Goal: Book appointment/travel/reservation

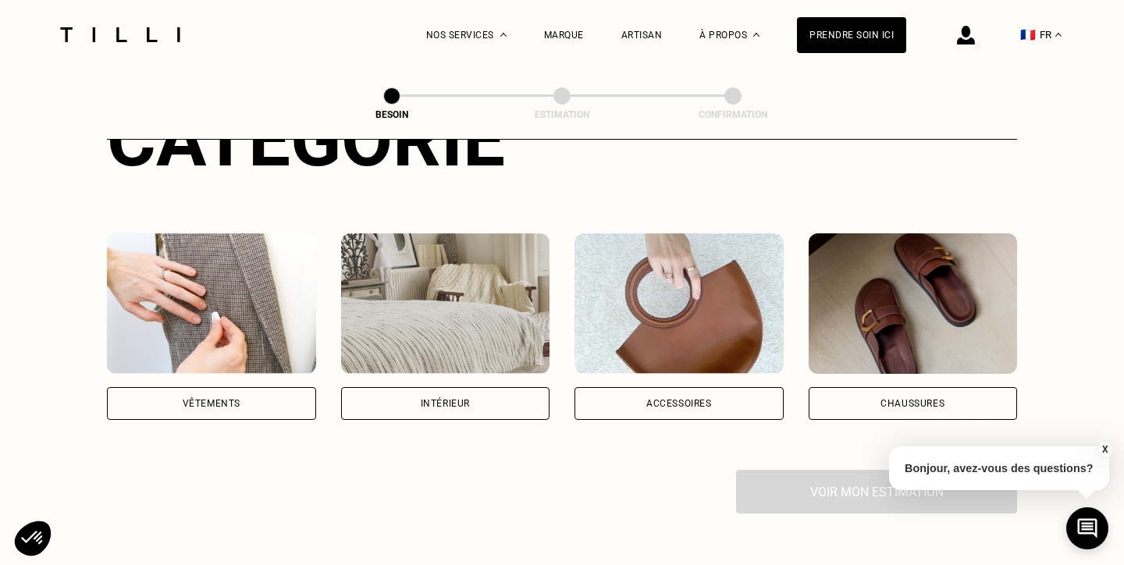
scroll to position [236, 0]
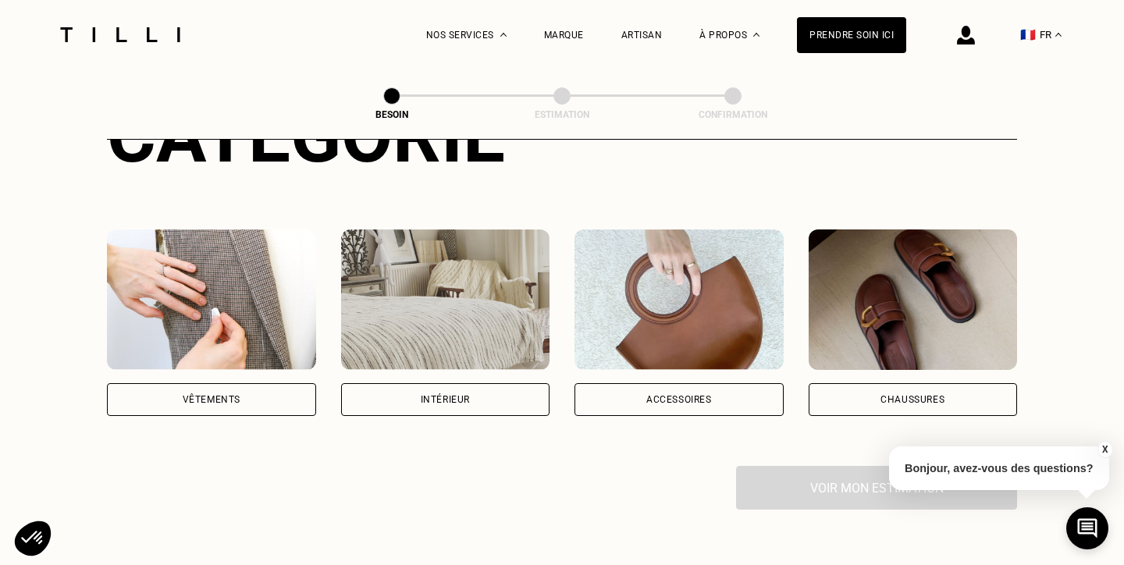
click at [202, 383] on div "Vêtements" at bounding box center [211, 399] width 209 height 33
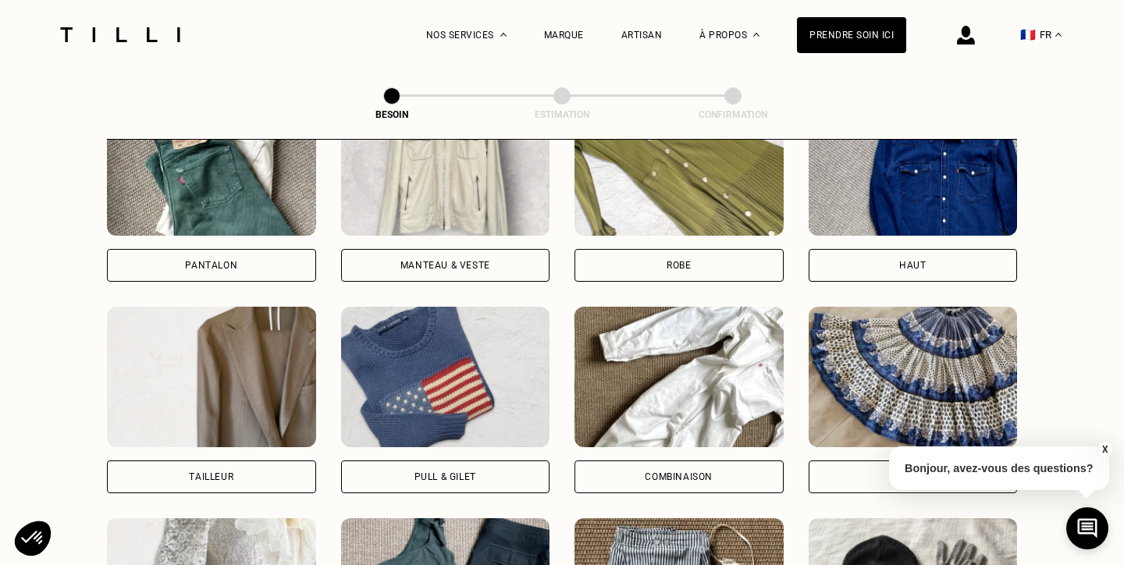
scroll to position [800, 0]
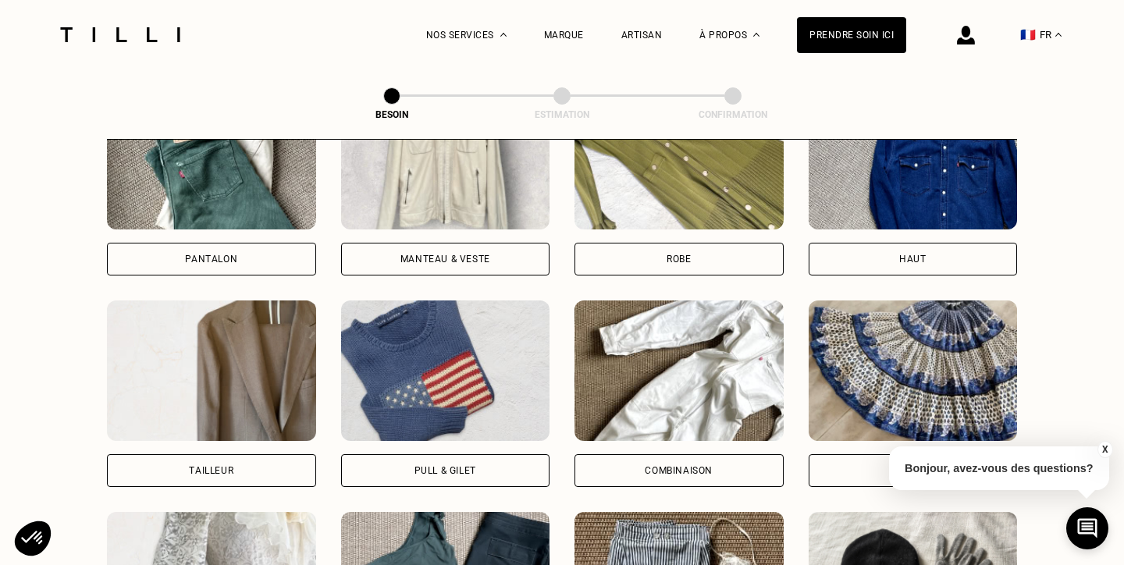
click at [403, 255] on div "Manteau & Veste" at bounding box center [446, 259] width 90 height 9
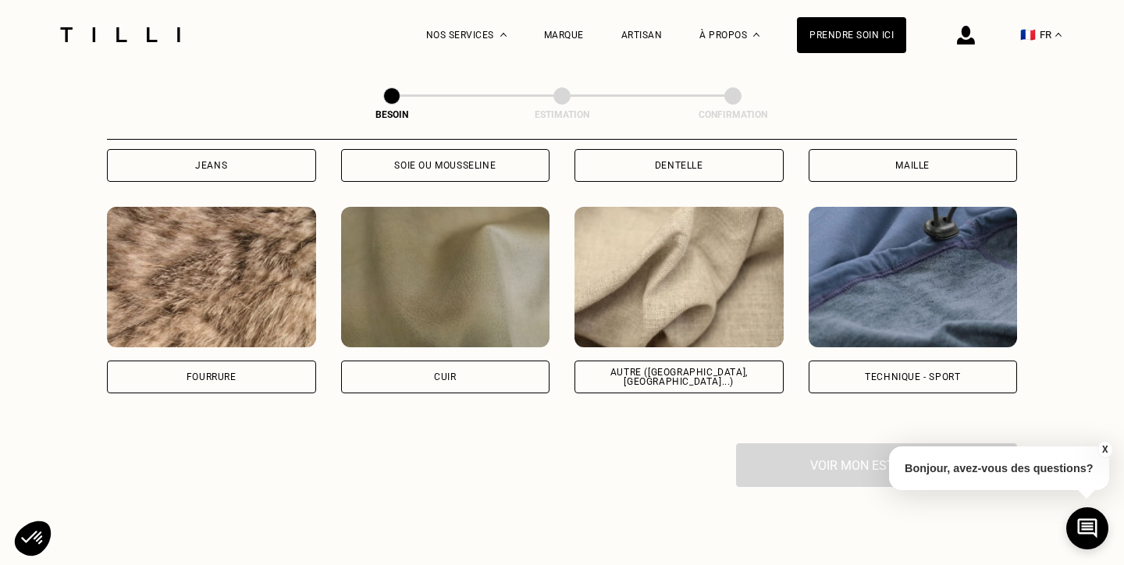
scroll to position [1847, 0]
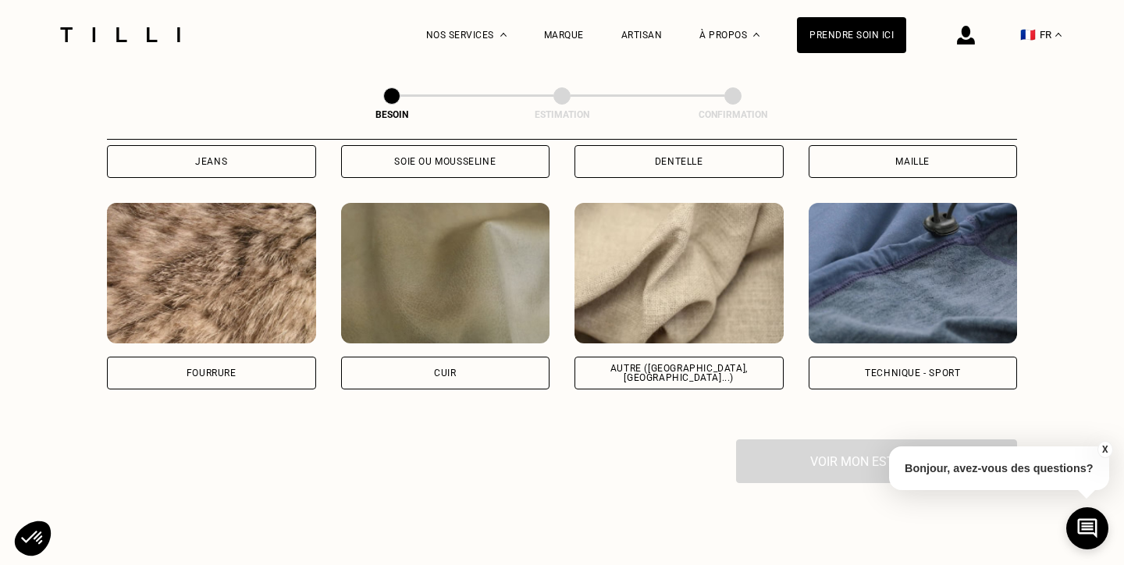
click at [685, 364] on div "Autre ([GEOGRAPHIC_DATA], [GEOGRAPHIC_DATA]...)" at bounding box center [679, 373] width 183 height 19
select select "FR"
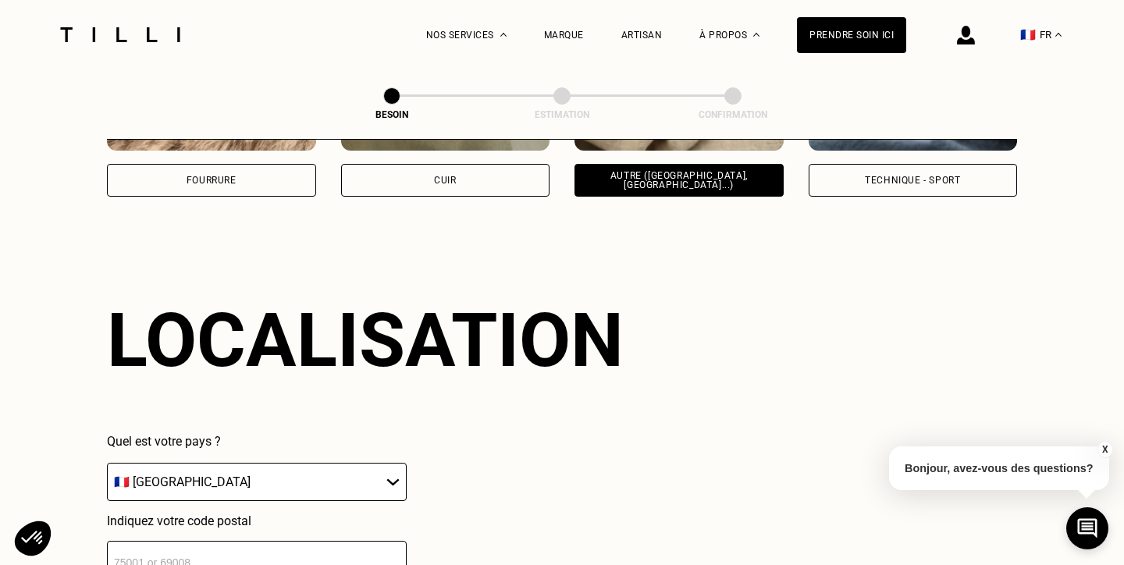
scroll to position [2093, 0]
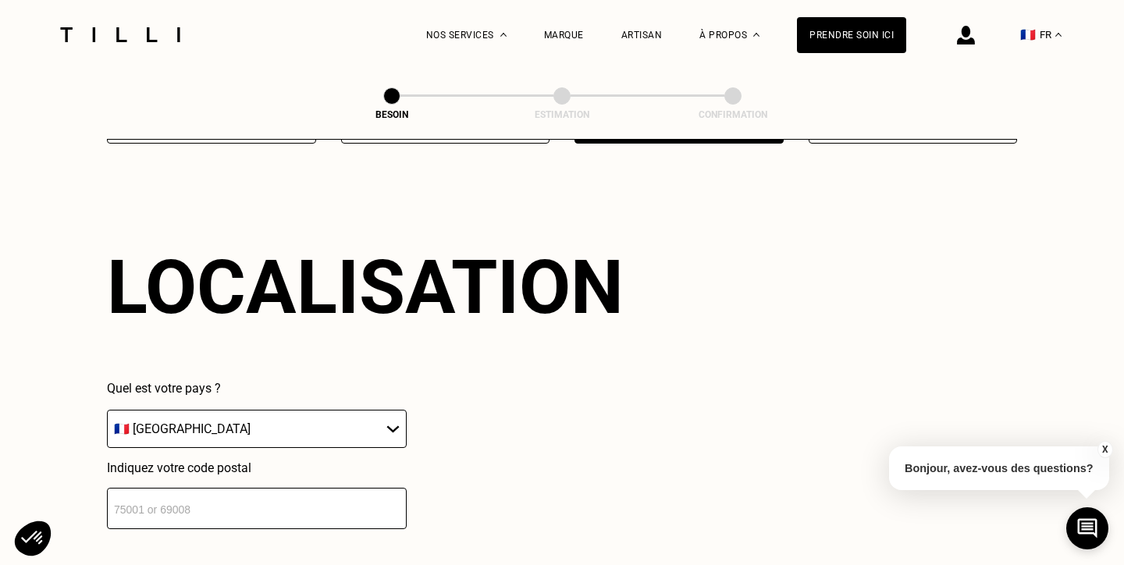
click at [298, 488] on input "number" at bounding box center [257, 508] width 300 height 41
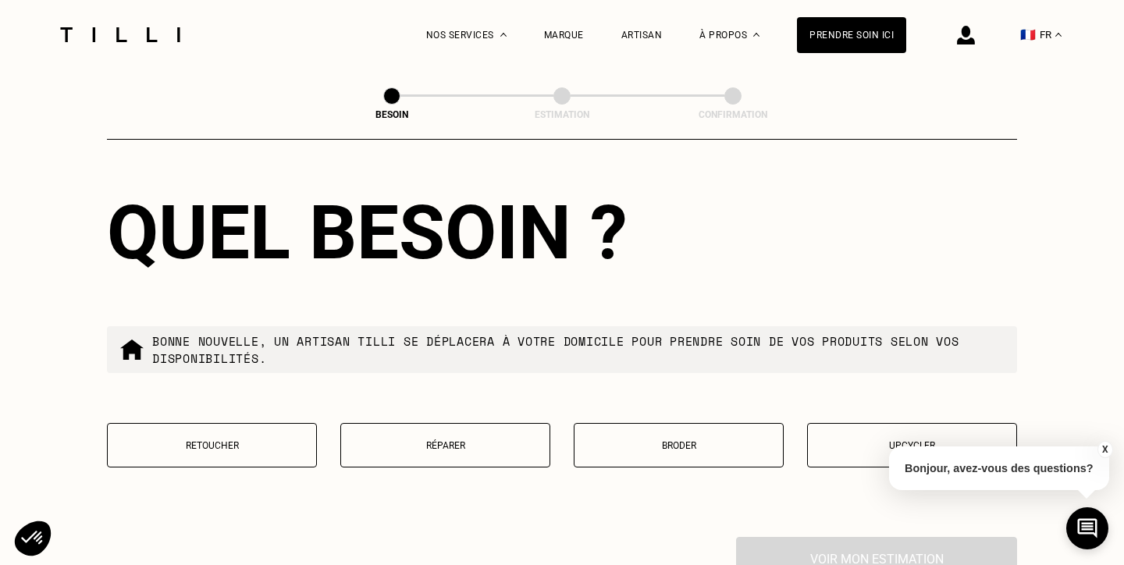
scroll to position [2562, 0]
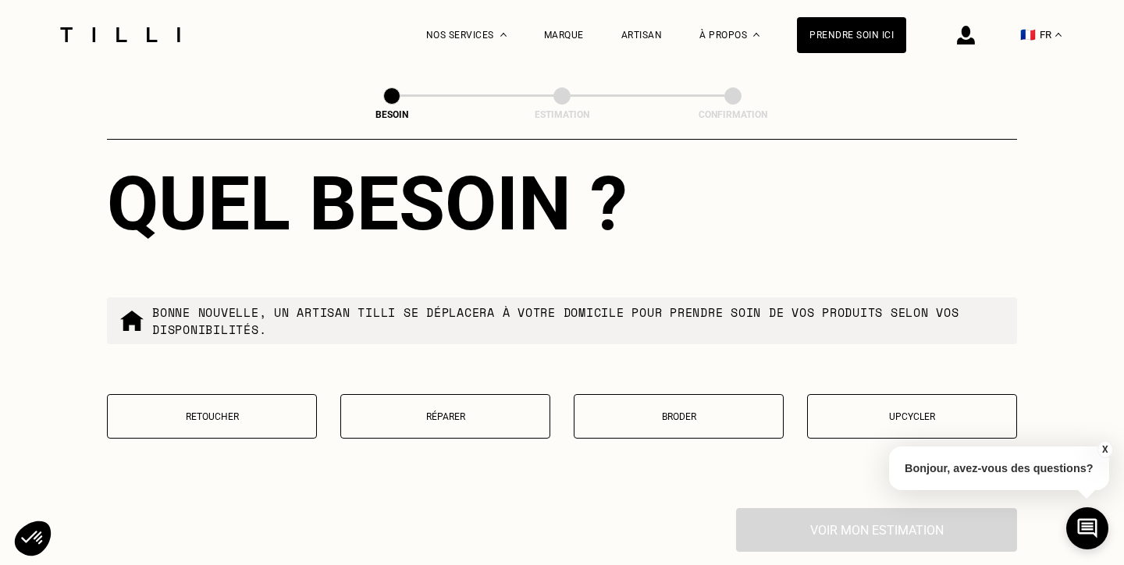
type input "75013"
click at [380, 412] on p "Réparer" at bounding box center [445, 417] width 193 height 11
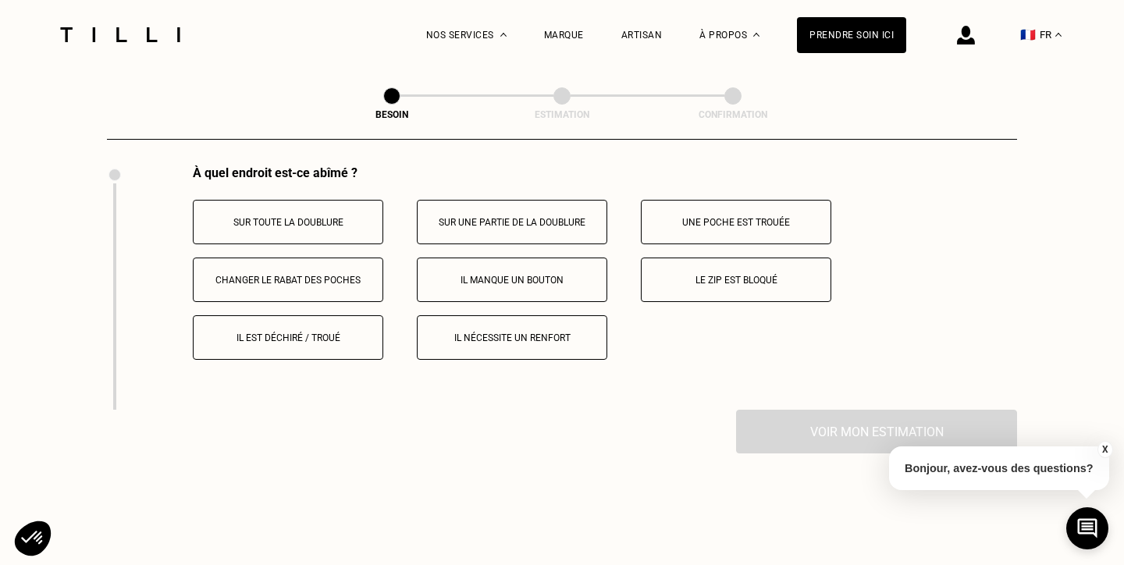
scroll to position [2910, 0]
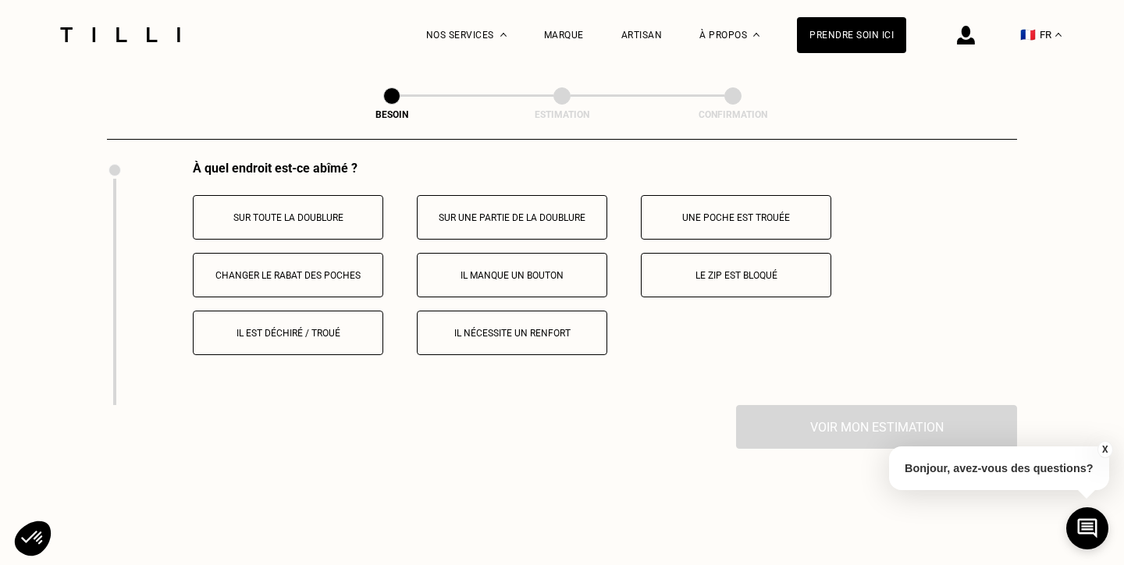
click at [541, 270] on p "Il manque un bouton" at bounding box center [512, 275] width 173 height 11
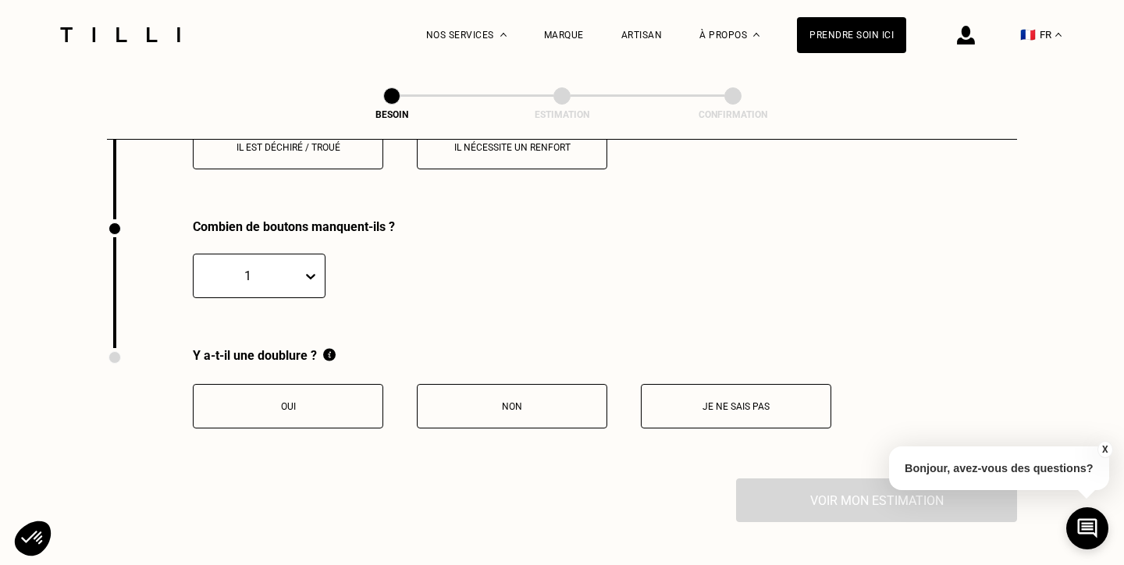
scroll to position [3127, 0]
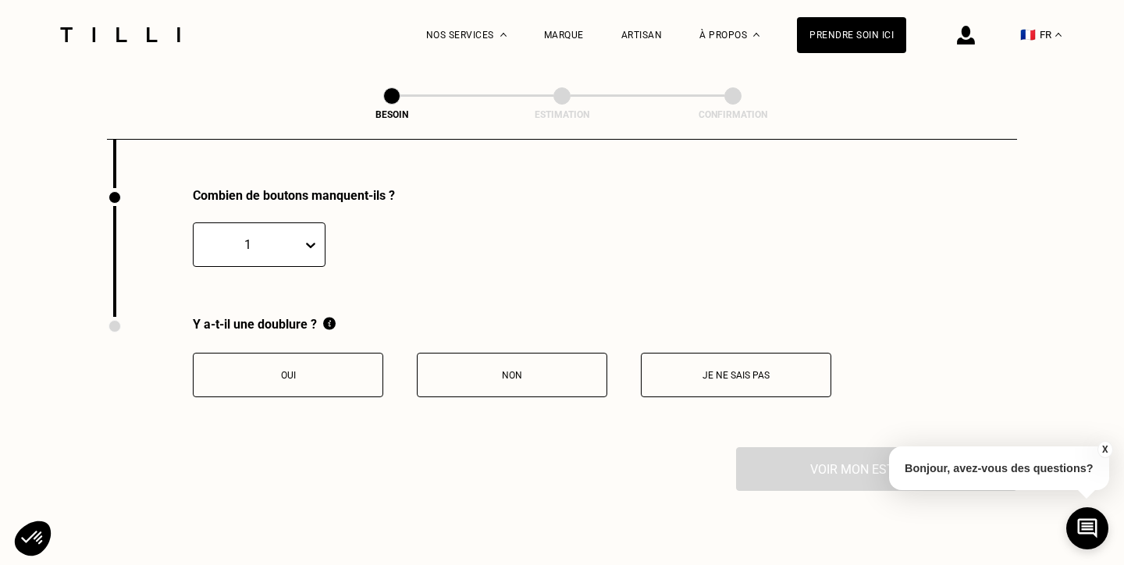
click at [722, 379] on button "Je ne sais pas" at bounding box center [736, 375] width 191 height 45
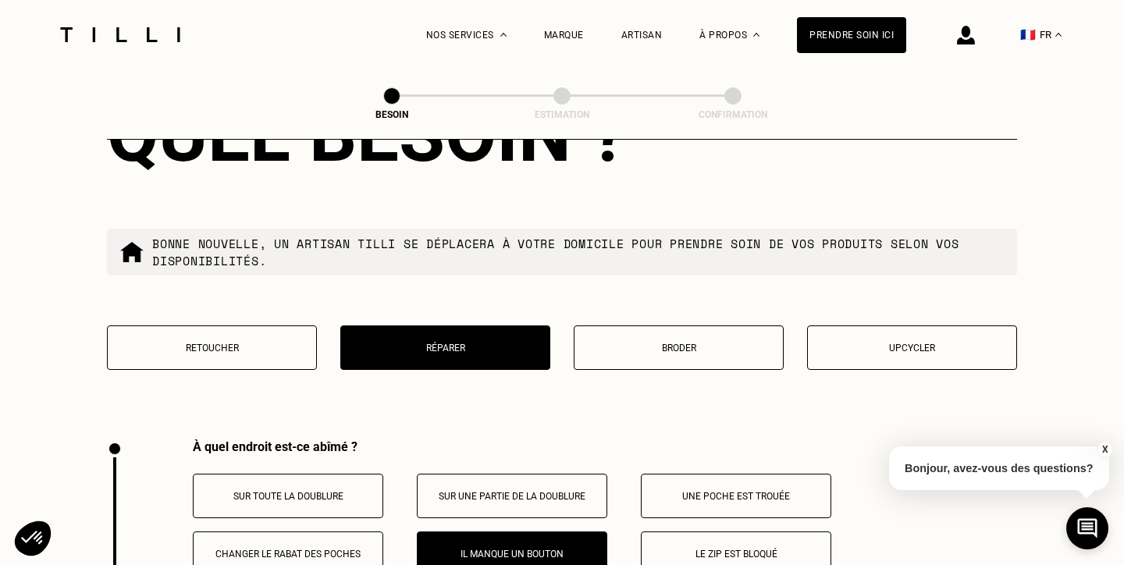
scroll to position [2628, 0]
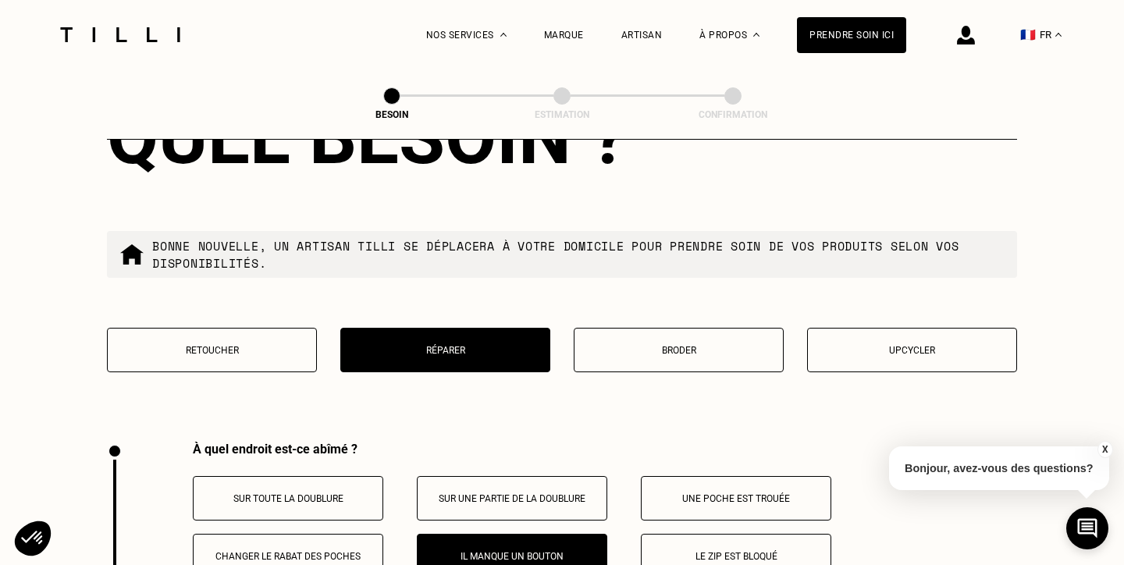
click at [277, 345] on p "Retoucher" at bounding box center [212, 350] width 193 height 11
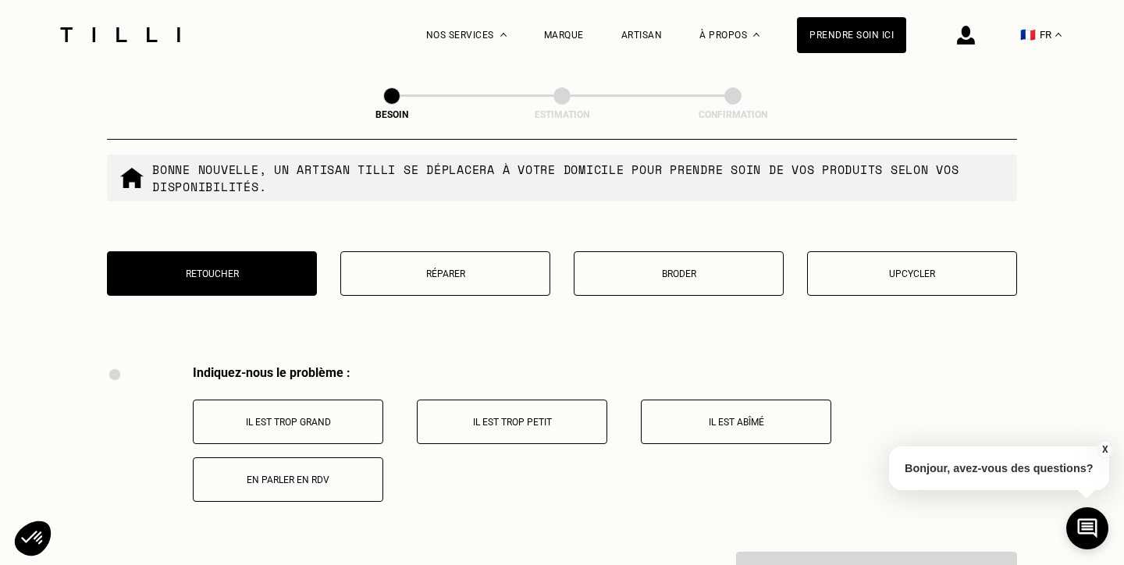
scroll to position [2675, 0]
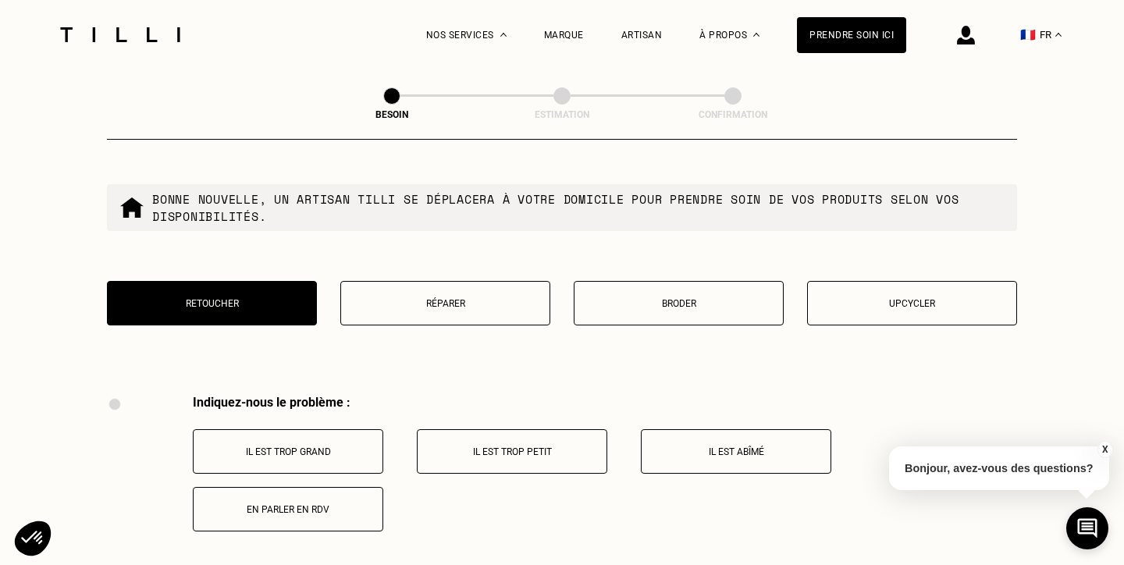
click at [409, 298] on p "Réparer" at bounding box center [445, 303] width 193 height 11
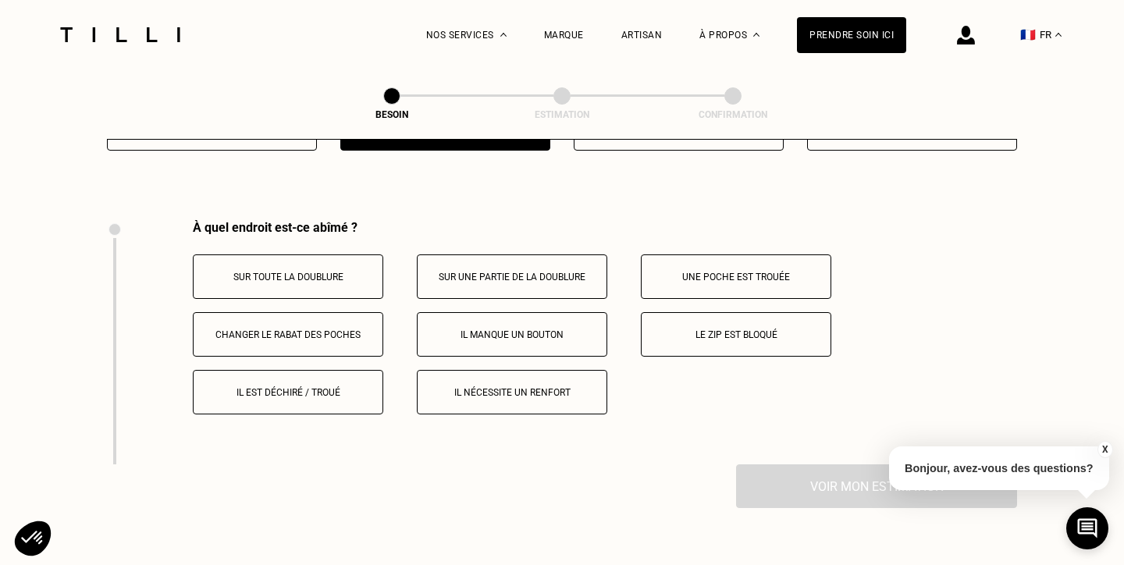
scroll to position [2853, 0]
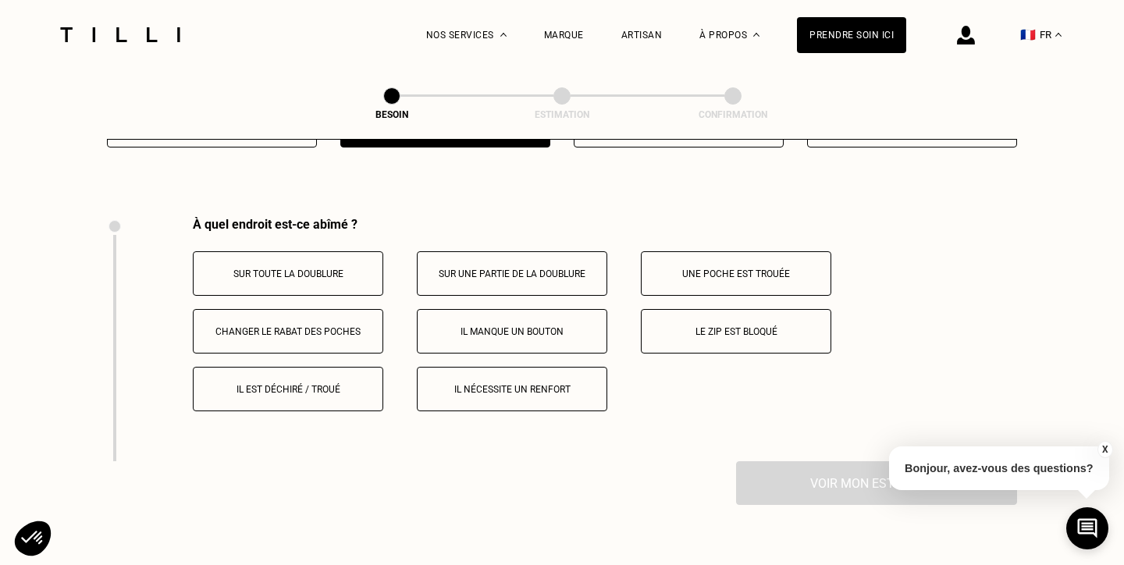
click at [529, 326] on p "Il manque un bouton" at bounding box center [512, 331] width 173 height 11
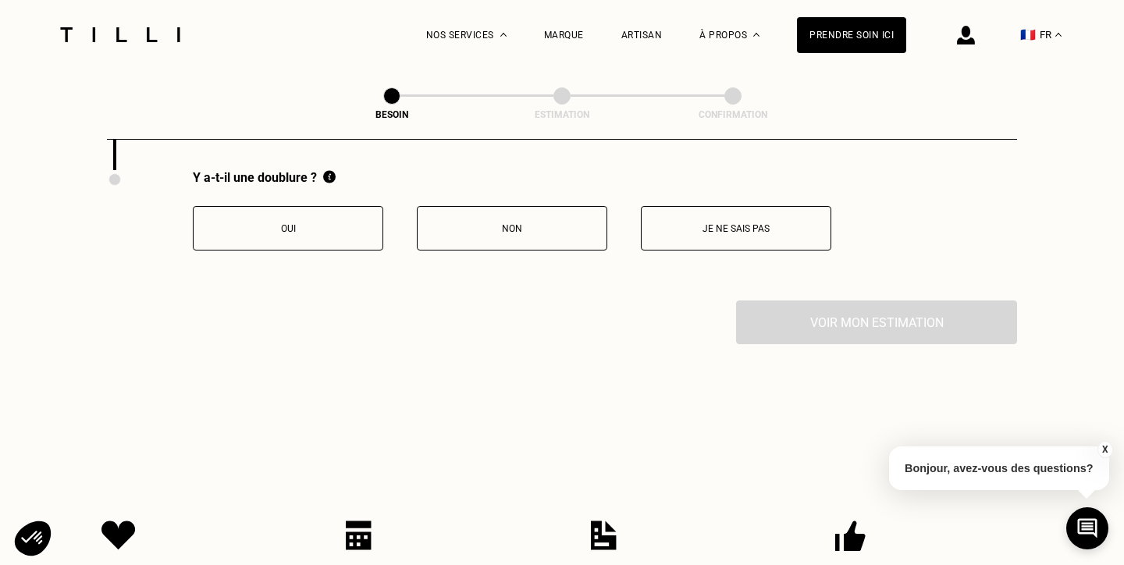
scroll to position [3250, 0]
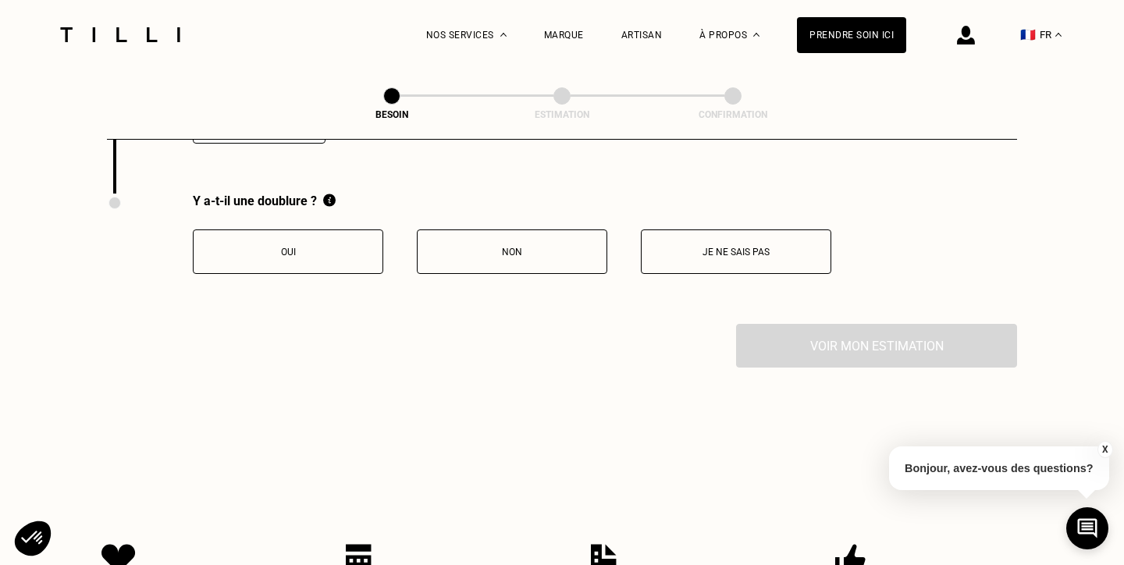
click at [701, 230] on button "Je ne sais pas" at bounding box center [736, 252] width 191 height 45
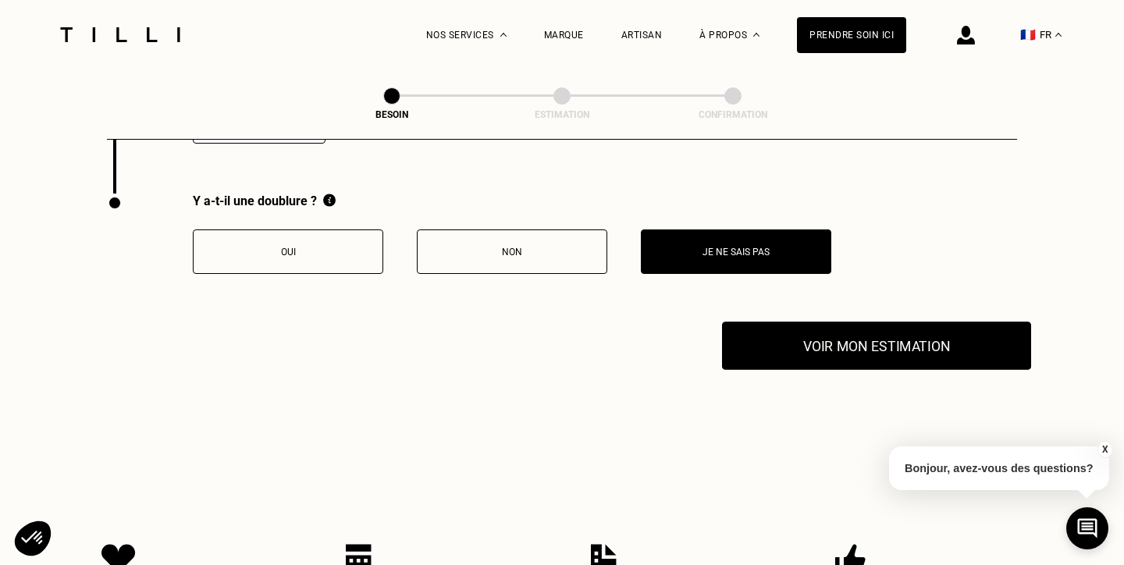
click at [821, 341] on button "Voir mon estimation" at bounding box center [876, 346] width 309 height 48
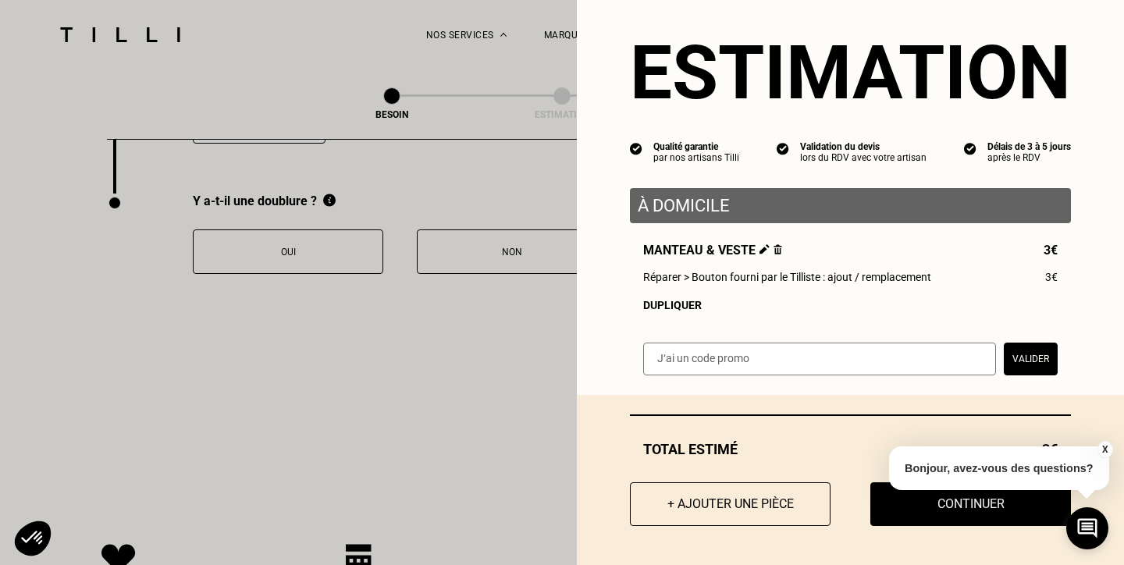
scroll to position [20, 0]
click at [1106, 450] on button "X" at bounding box center [1105, 449] width 16 height 17
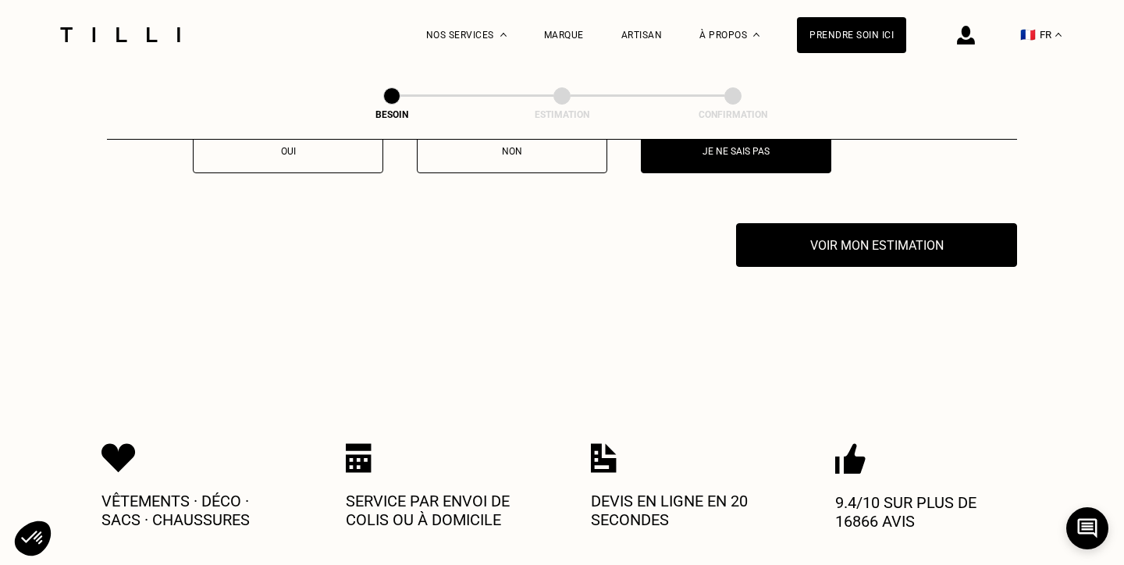
scroll to position [3318, 0]
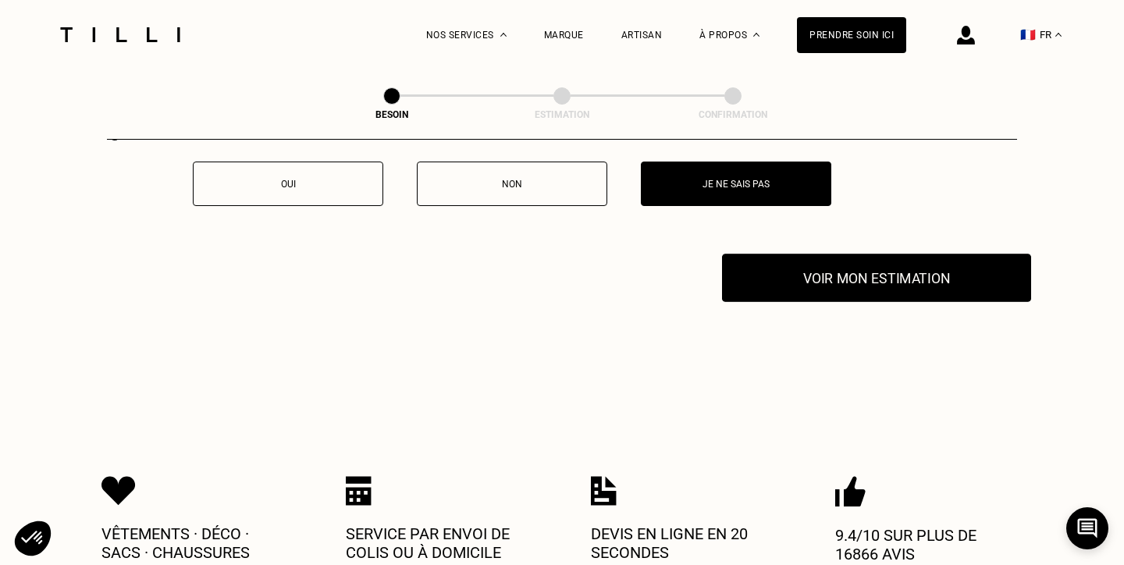
click at [900, 267] on button "Voir mon estimation" at bounding box center [876, 278] width 309 height 48
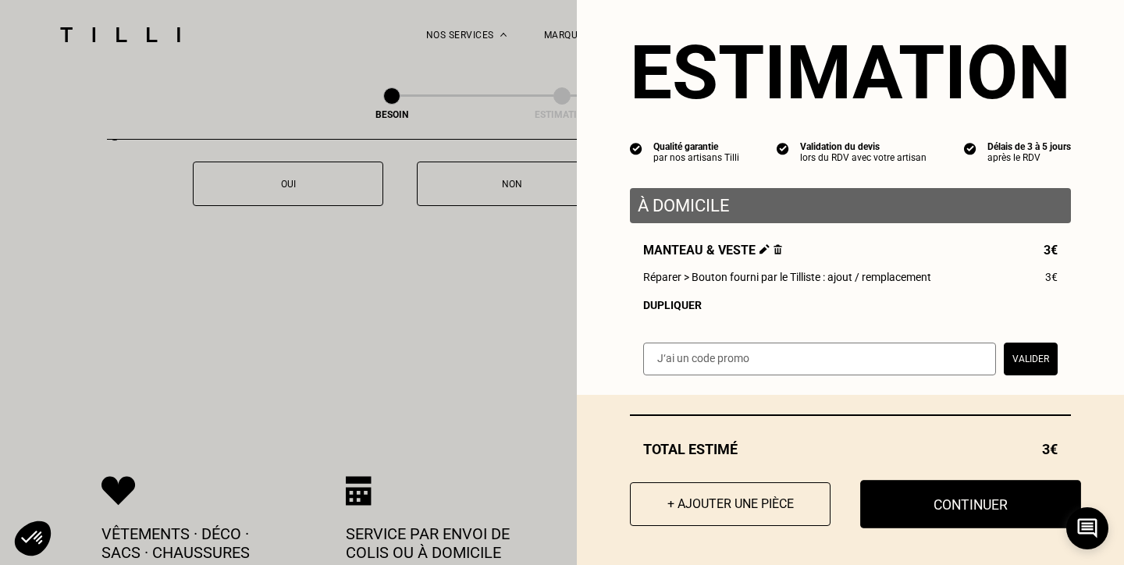
scroll to position [20, 0]
click at [964, 501] on button "Continuer" at bounding box center [971, 505] width 221 height 48
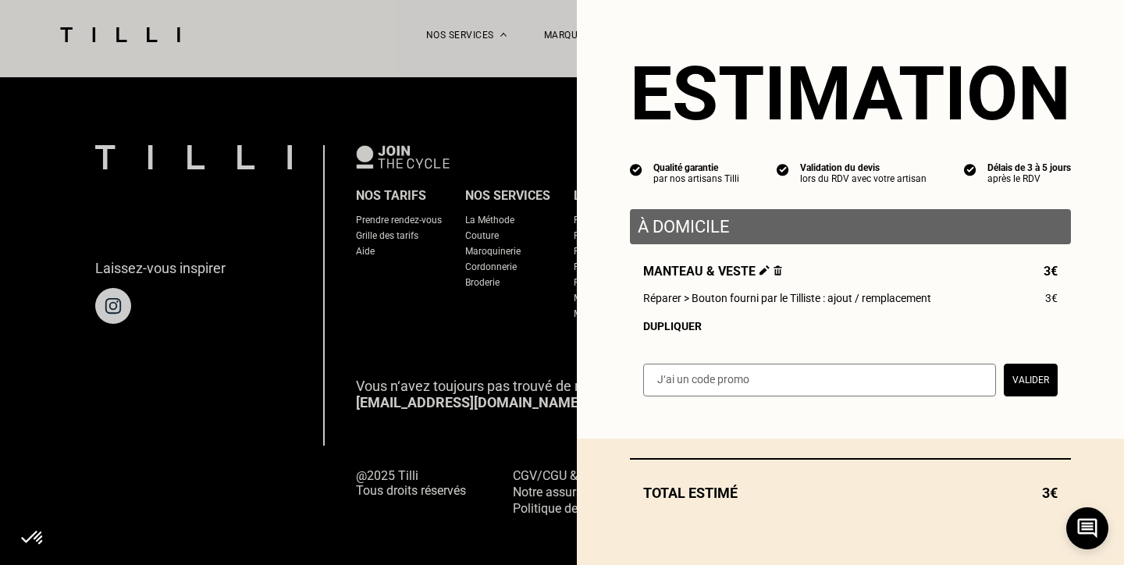
scroll to position [0, 0]
select select "FR"
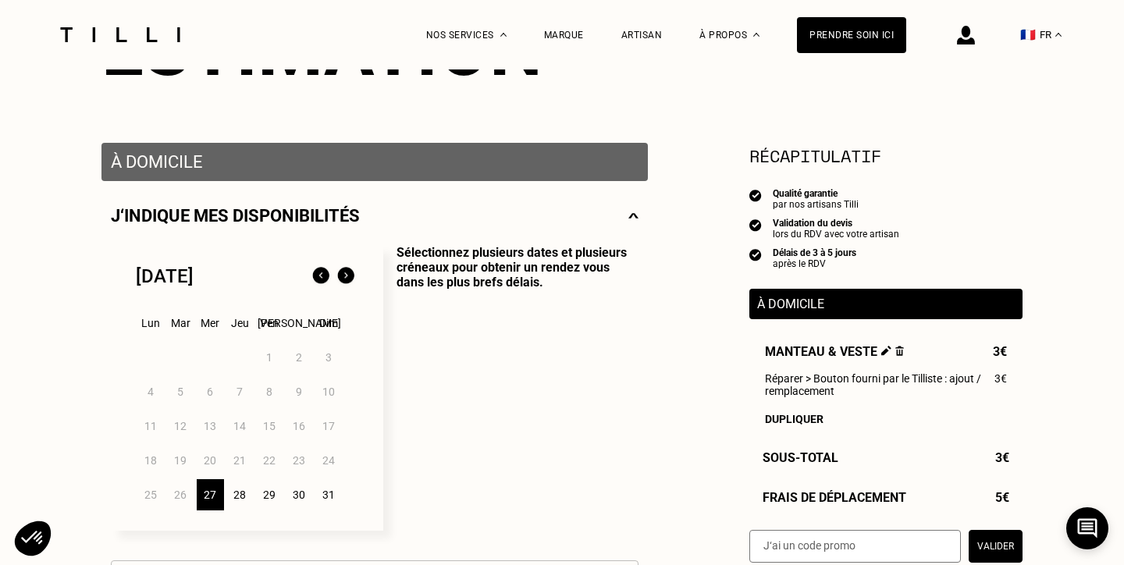
scroll to position [237, 0]
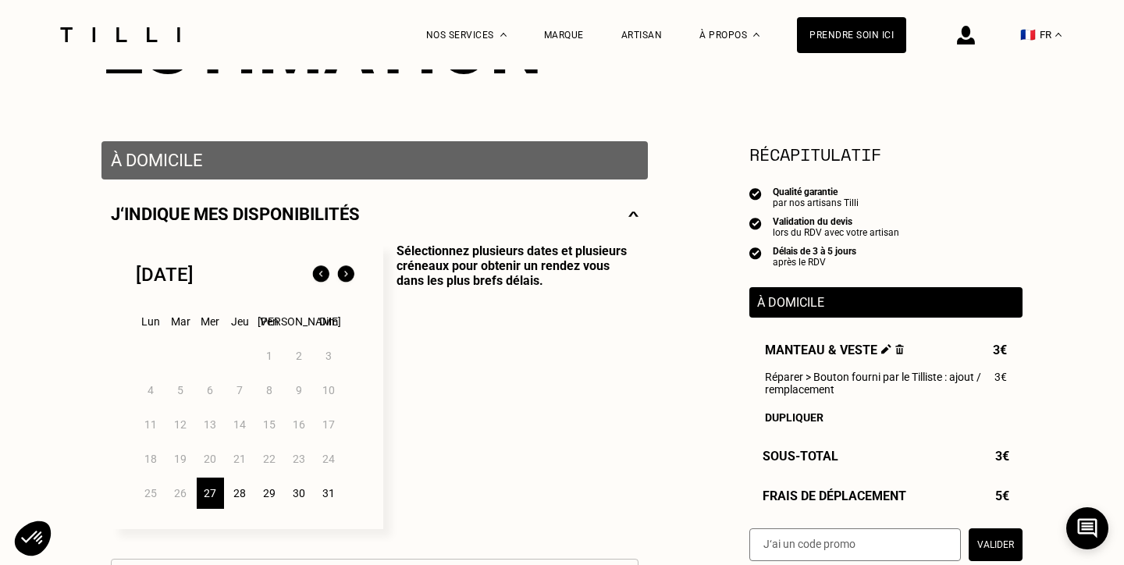
click at [280, 489] on div "29" at bounding box center [269, 493] width 27 height 31
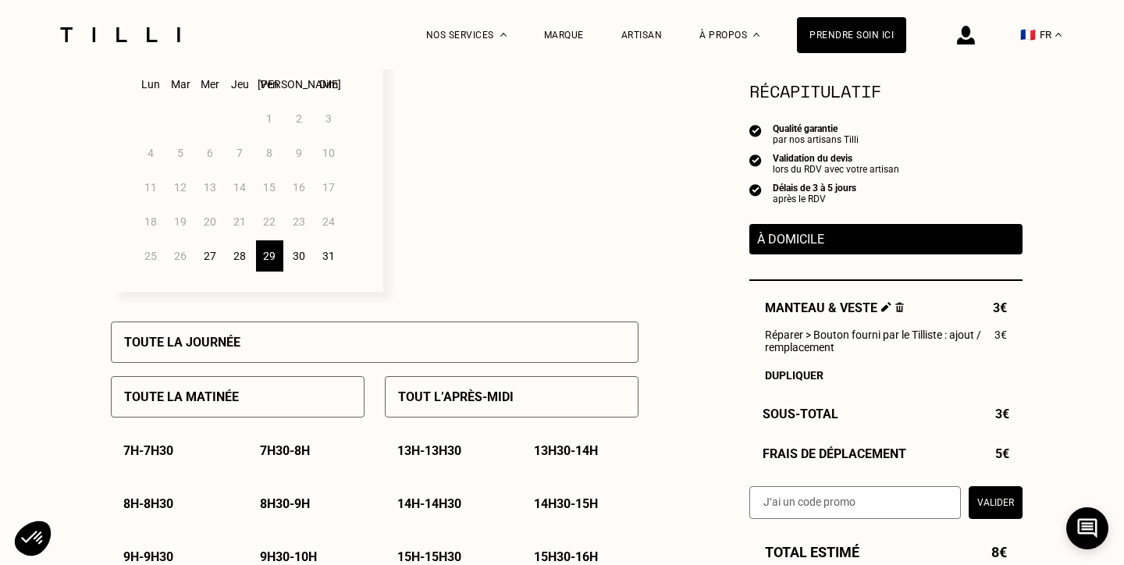
scroll to position [476, 0]
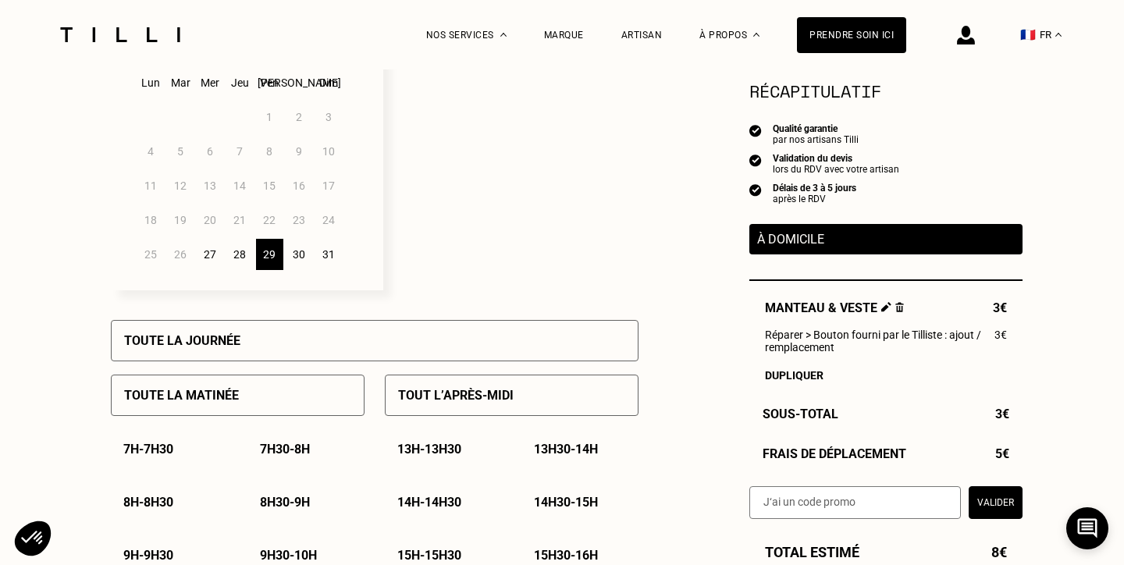
click at [207, 253] on div "27" at bounding box center [210, 254] width 27 height 31
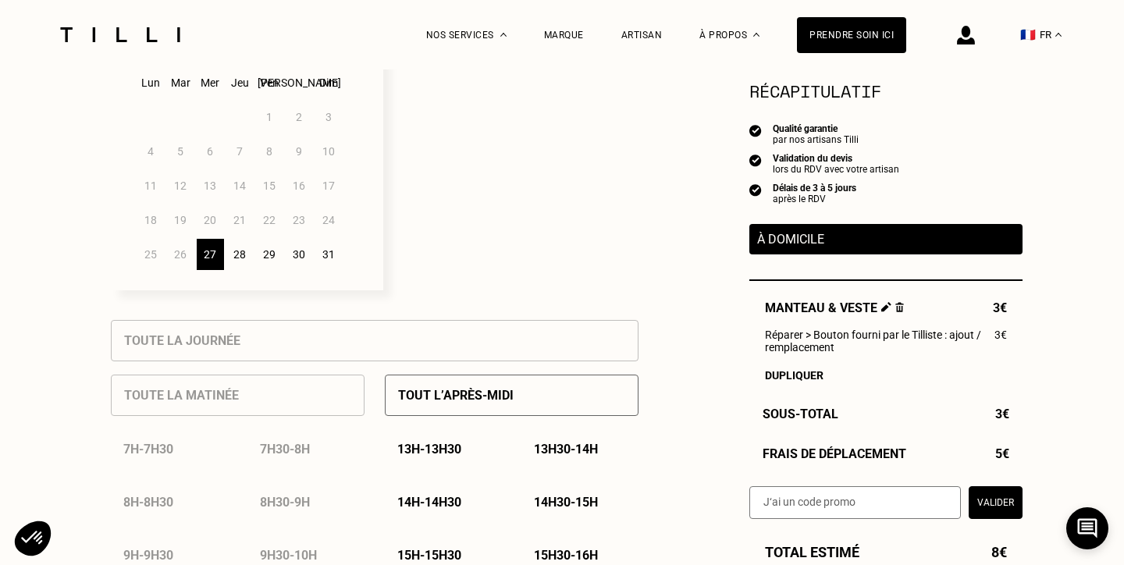
click at [452, 394] on p "Tout l’après-midi" at bounding box center [456, 395] width 116 height 15
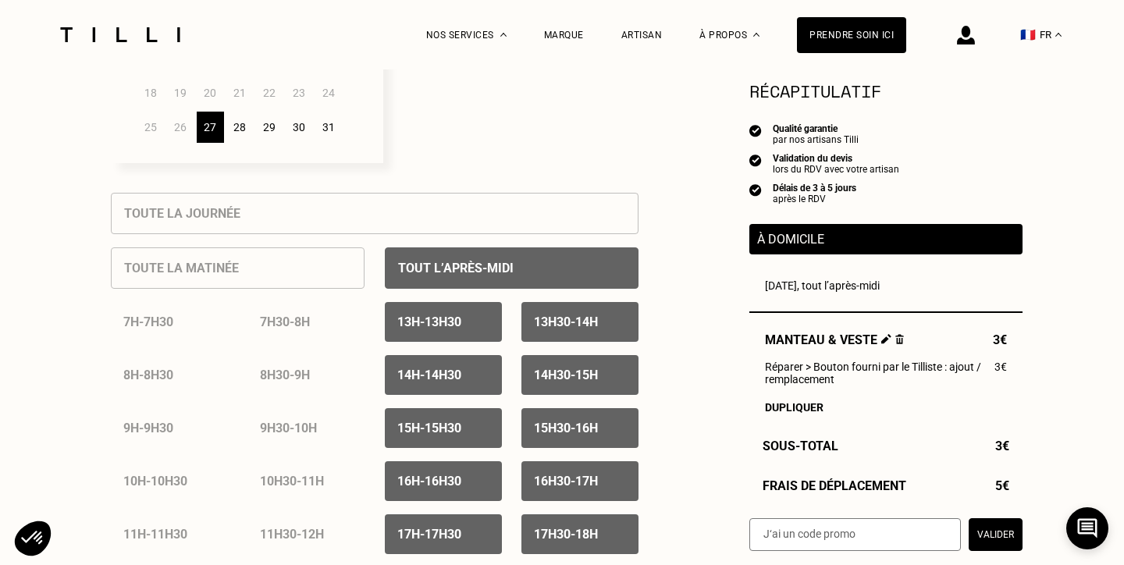
scroll to position [608, 0]
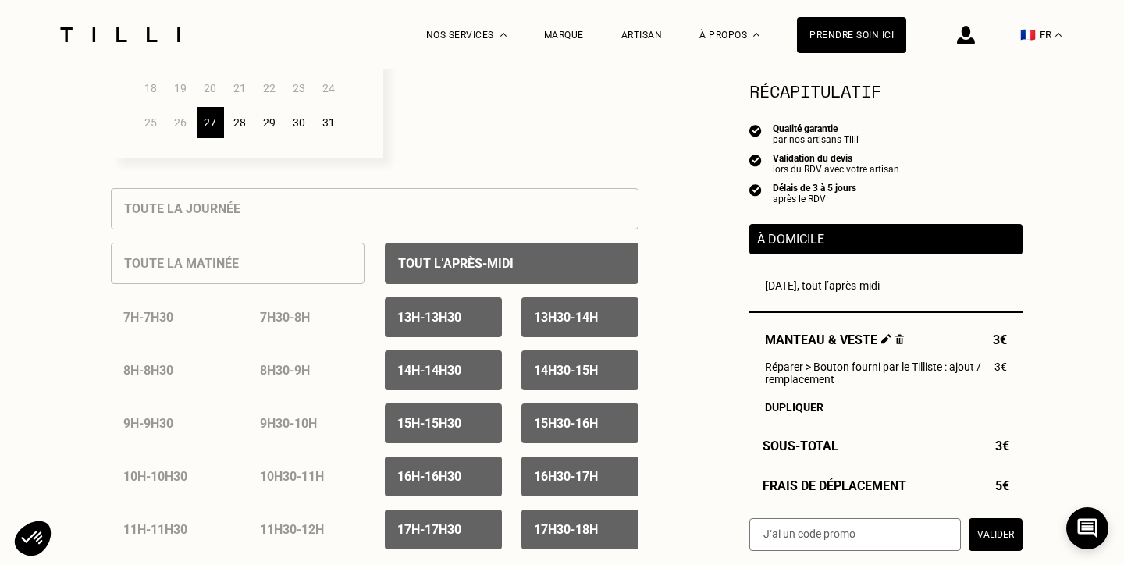
click at [462, 421] on p "15h - 15h30" at bounding box center [429, 423] width 64 height 15
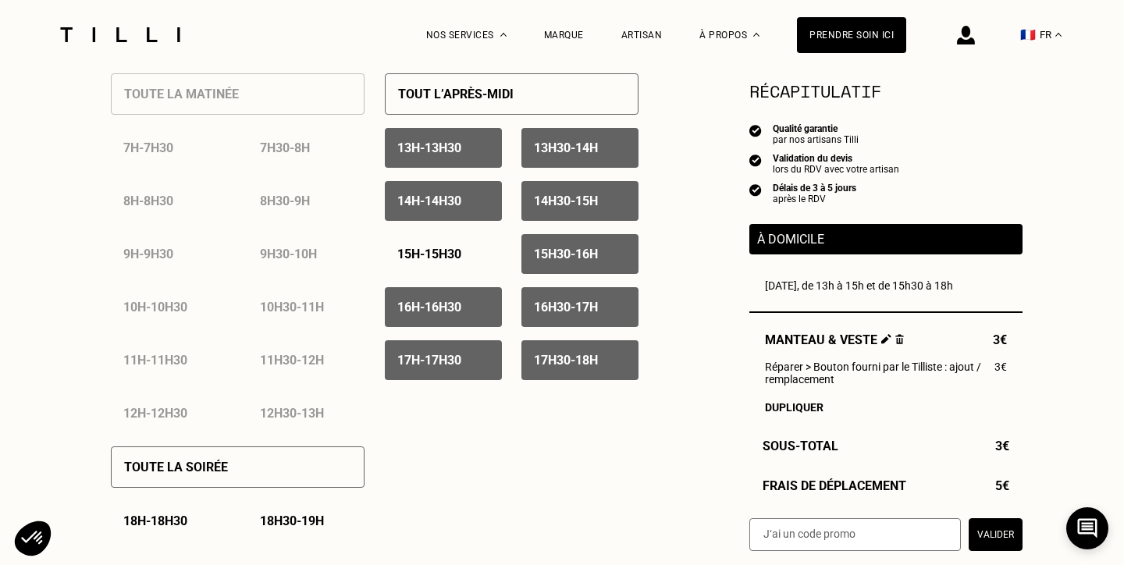
scroll to position [770, 0]
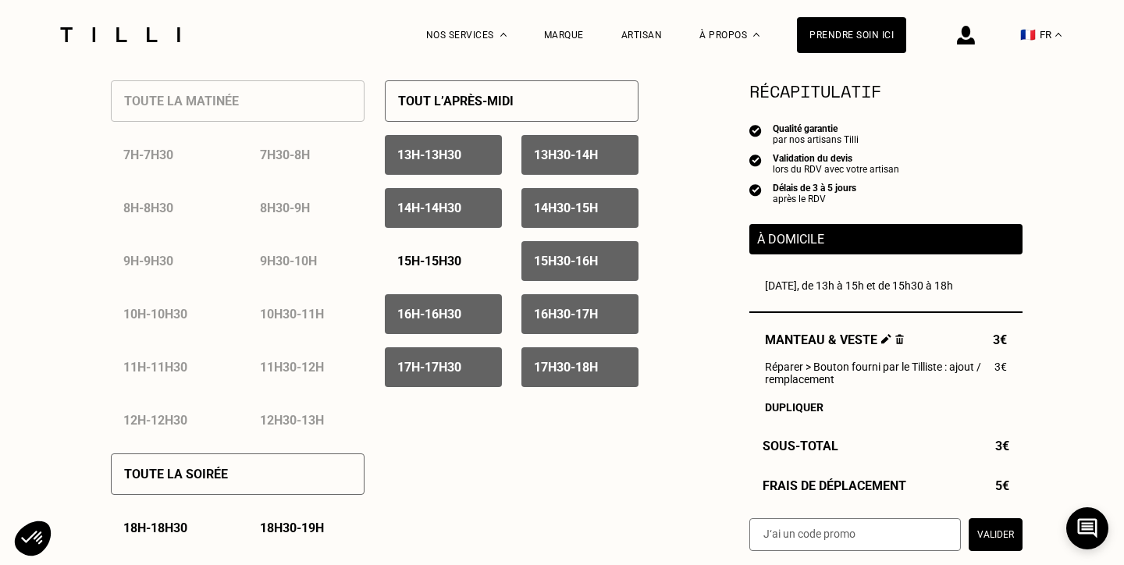
click at [445, 318] on p "16h - 16h30" at bounding box center [429, 314] width 64 height 15
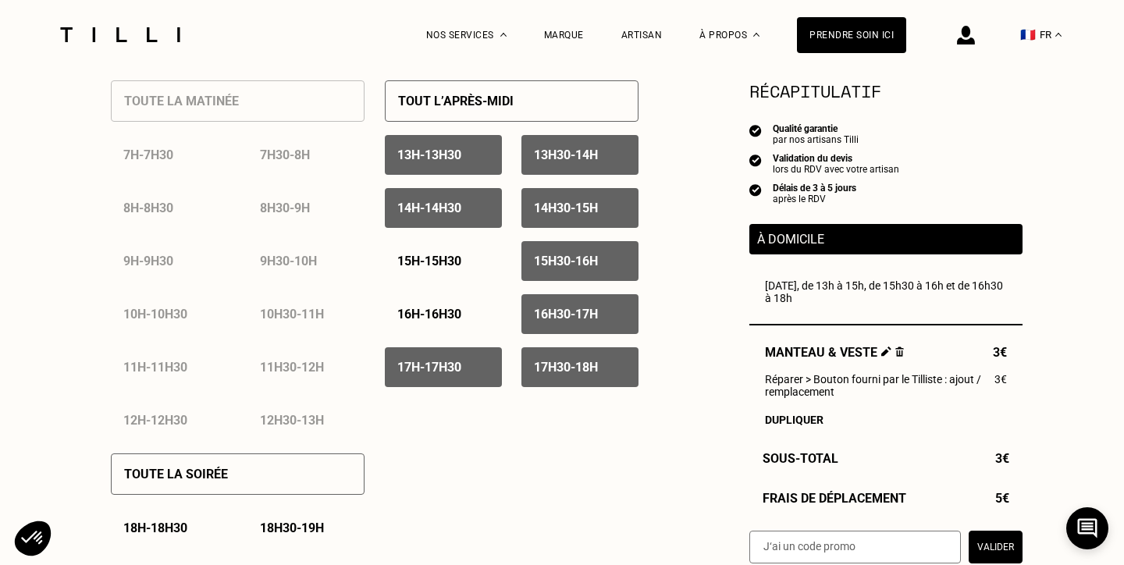
click at [560, 266] on p "15h30 - 16h" at bounding box center [566, 261] width 64 height 15
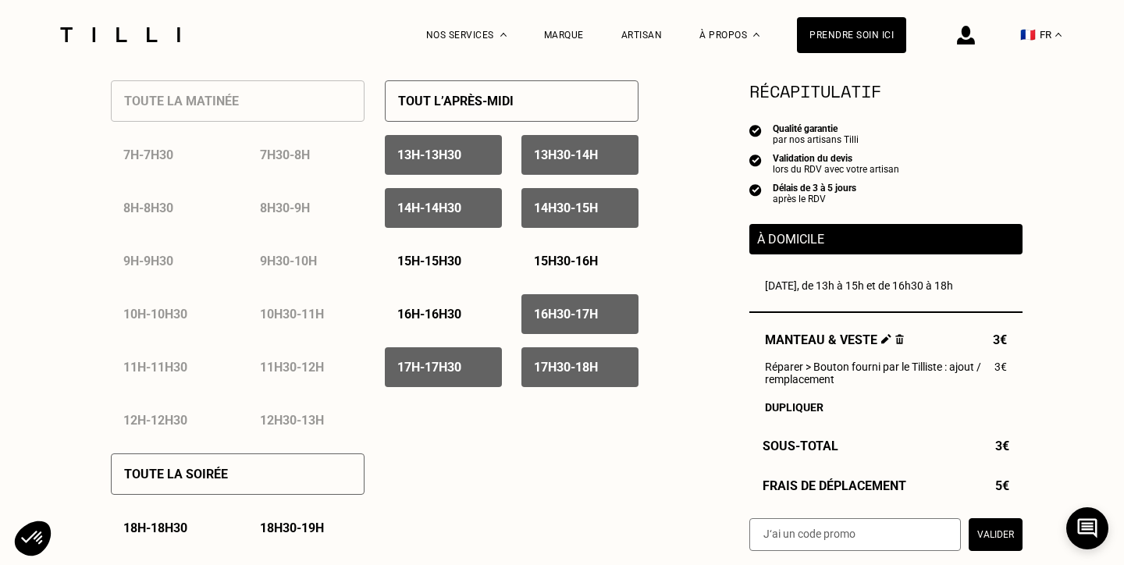
click at [561, 307] on p "16h30 - 17h" at bounding box center [566, 314] width 64 height 15
click at [564, 357] on div "17h30 - 18h" at bounding box center [580, 367] width 117 height 40
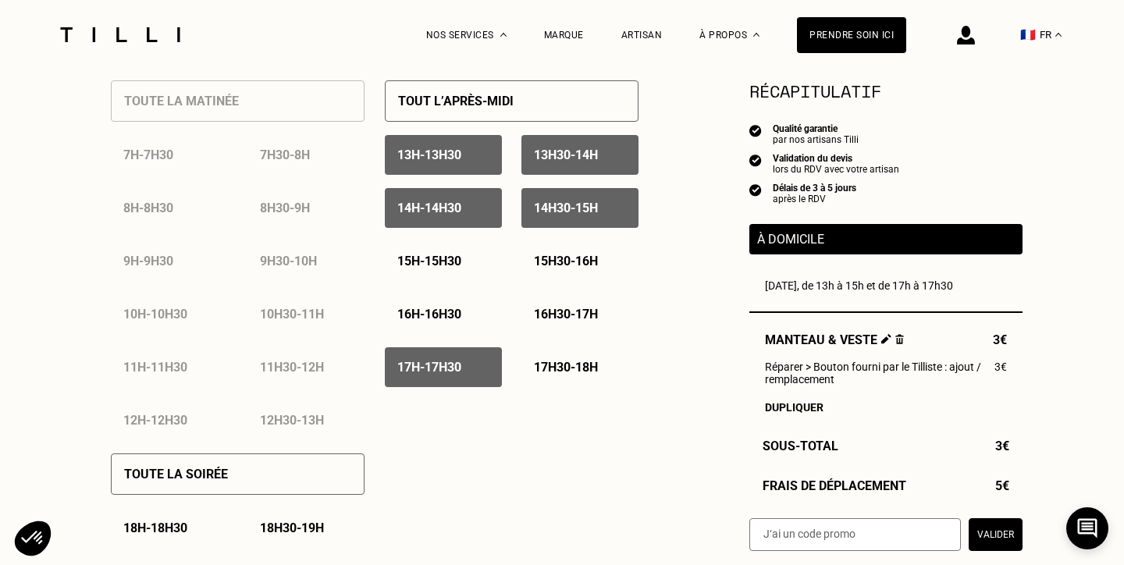
click at [492, 358] on div "17h - 17h30" at bounding box center [443, 367] width 117 height 40
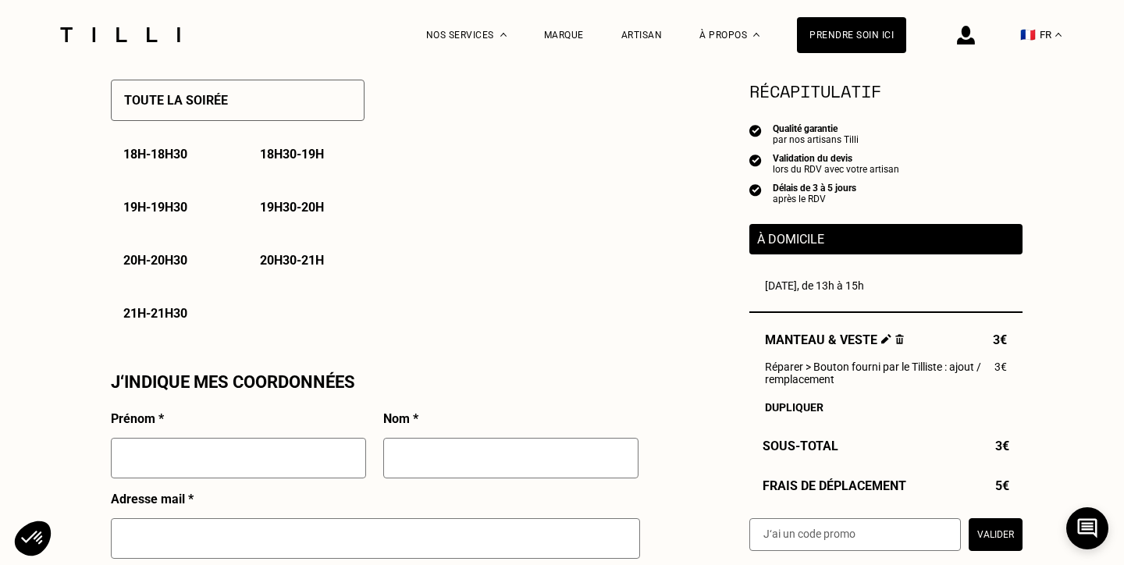
scroll to position [1145, 0]
type input "[PERSON_NAME]"
type input "Bonnet"
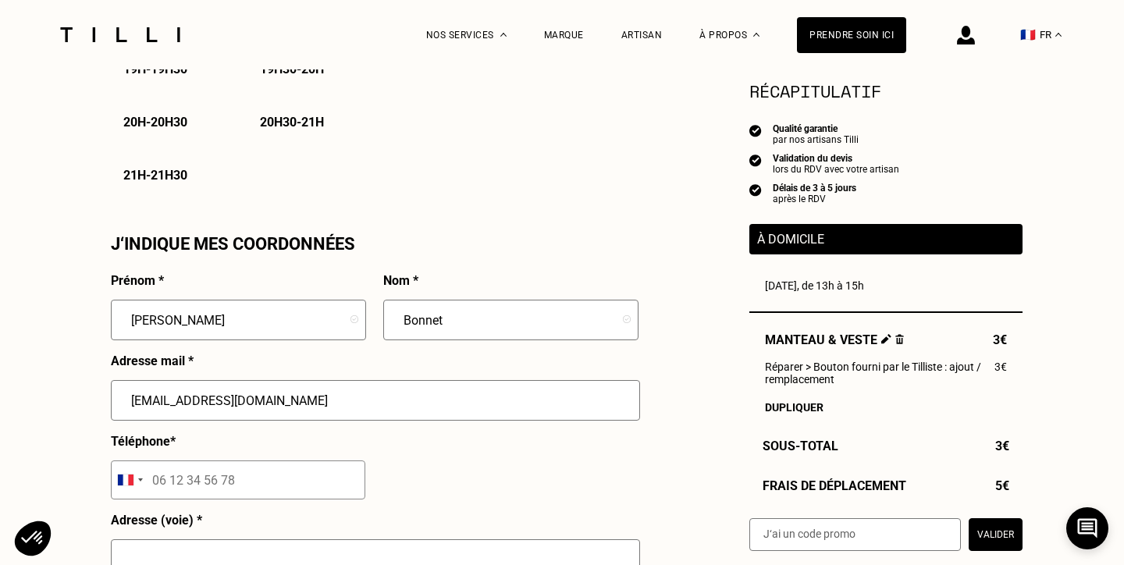
scroll to position [1288, 0]
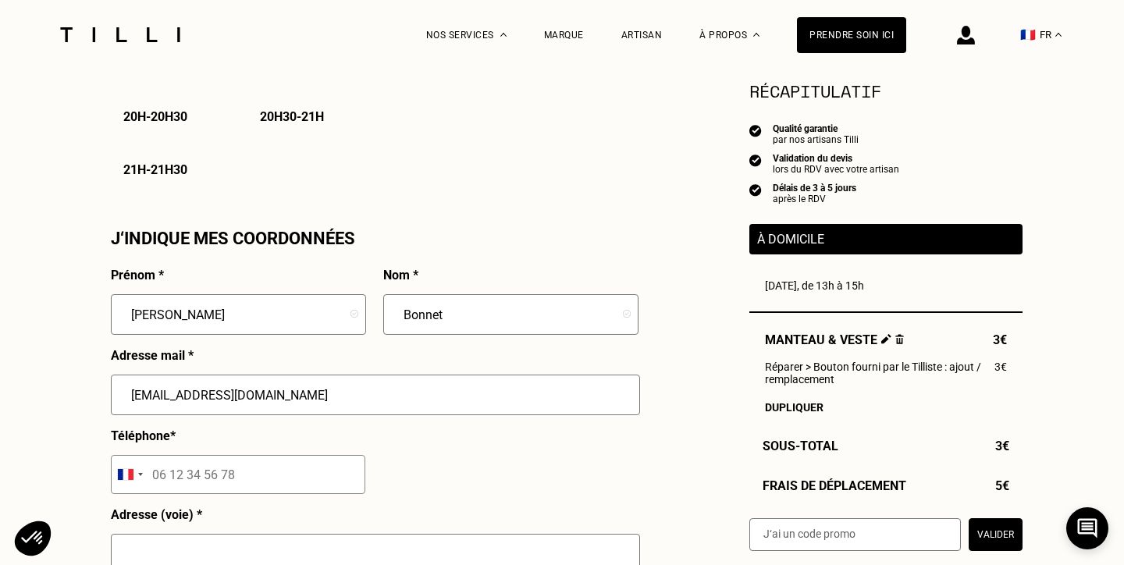
type input "[EMAIL_ADDRESS][DOMAIN_NAME]"
click at [223, 470] on input "tel" at bounding box center [238, 474] width 255 height 39
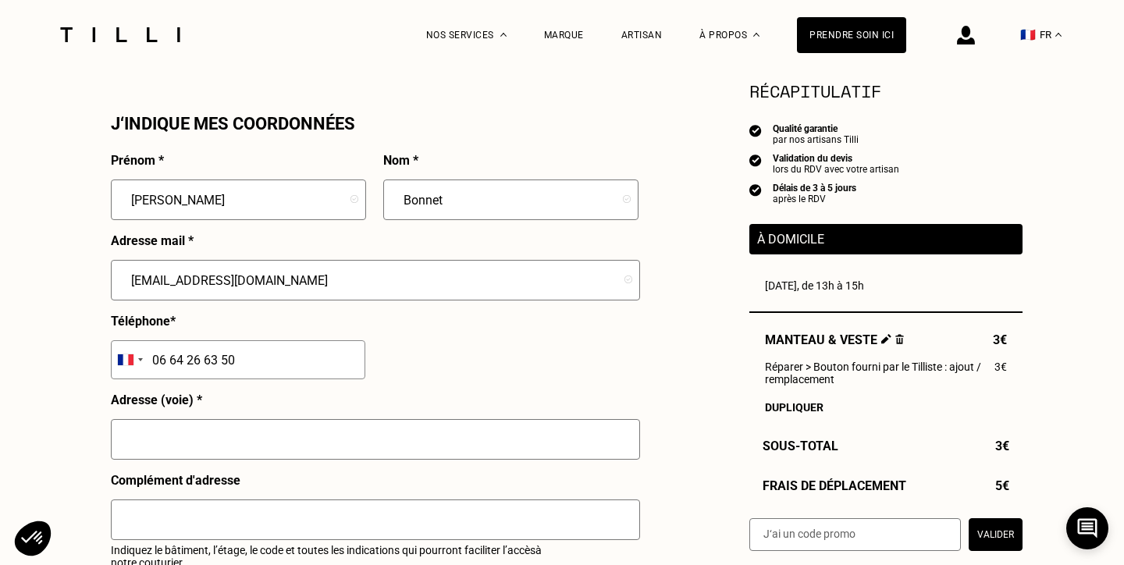
scroll to position [1407, 0]
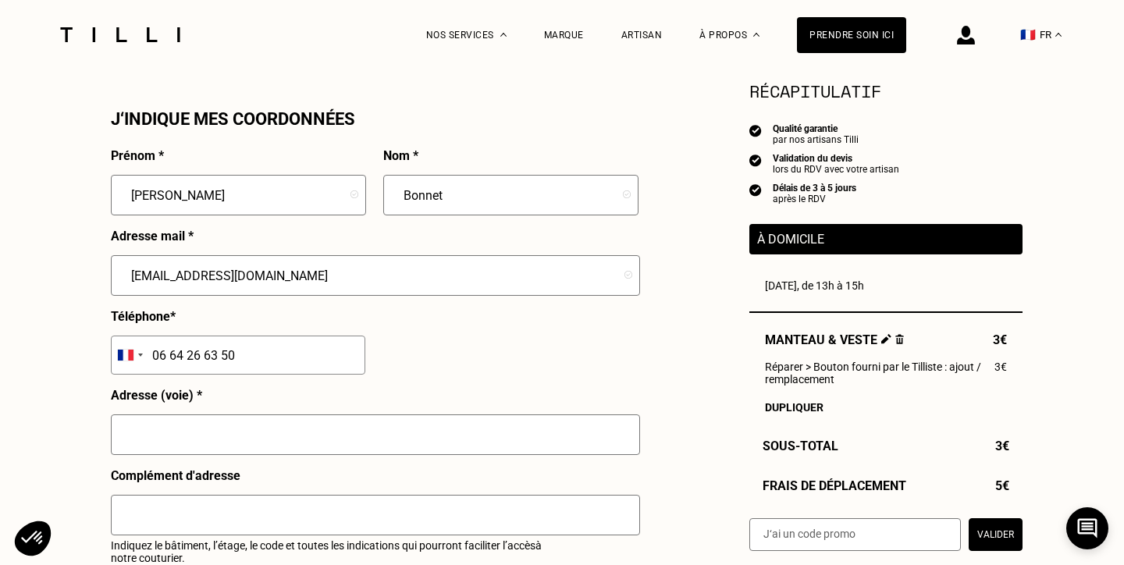
type input "06 64 26 63 50"
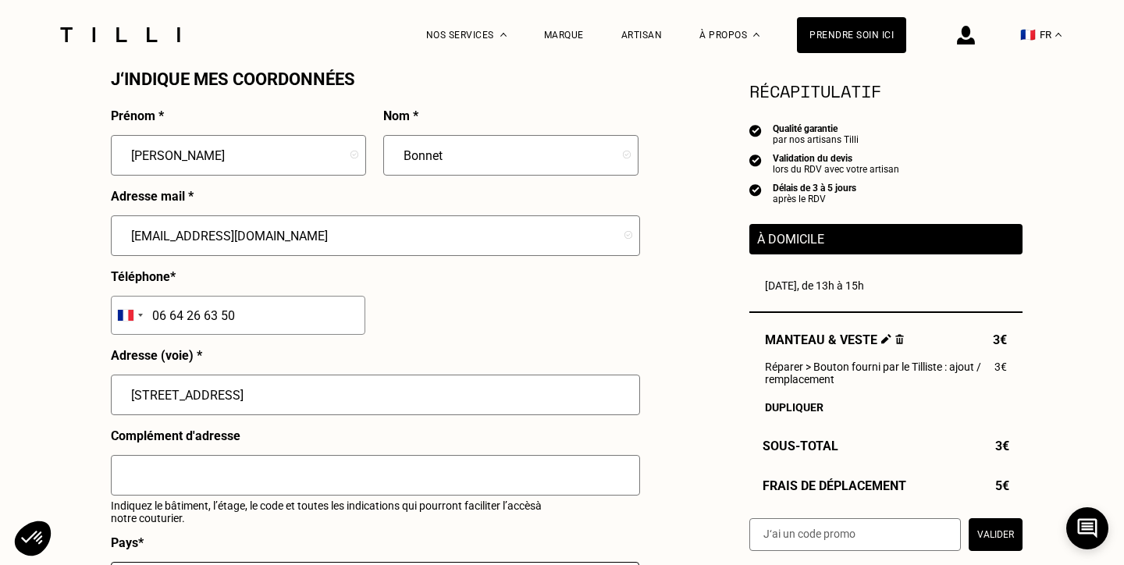
scroll to position [1474, 0]
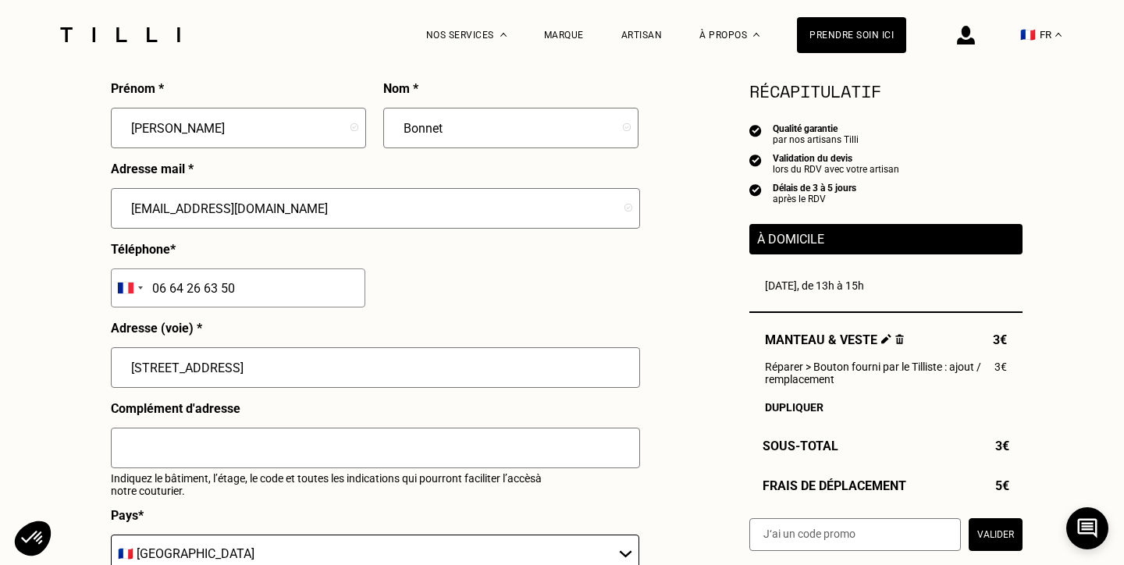
type input "[STREET_ADDRESS]"
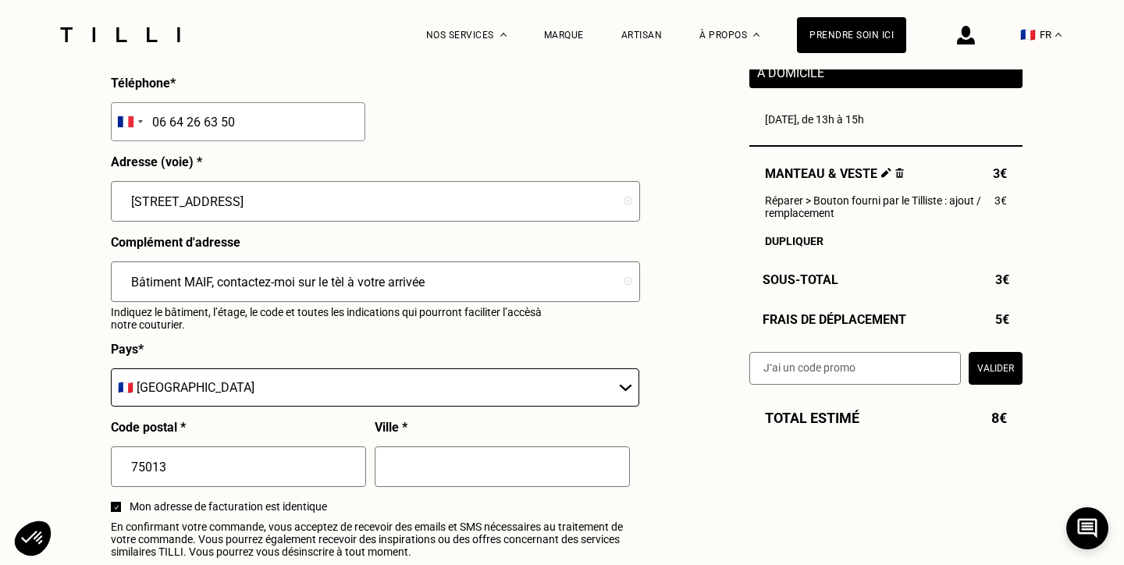
scroll to position [1641, 0]
type input "Bâtiment MAIF, contactez-moi sur le tèl à votre arrivée"
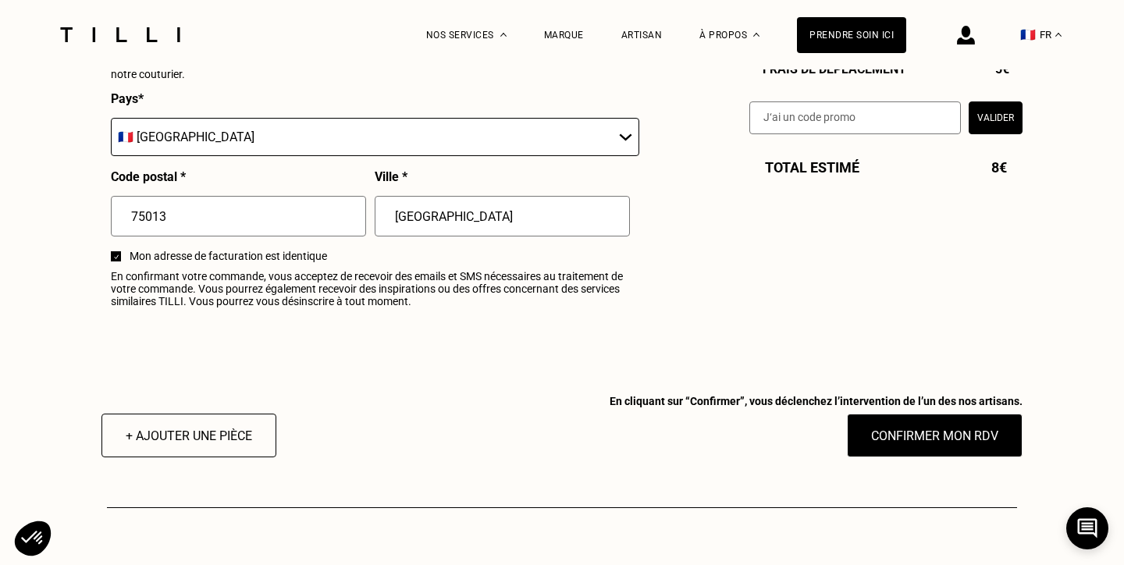
scroll to position [1892, 0]
type input "[GEOGRAPHIC_DATA]"
click at [222, 258] on span "Mon adresse de facturation est identique" at bounding box center [384, 255] width 509 height 12
click at [119, 258] on div at bounding box center [116, 256] width 10 height 10
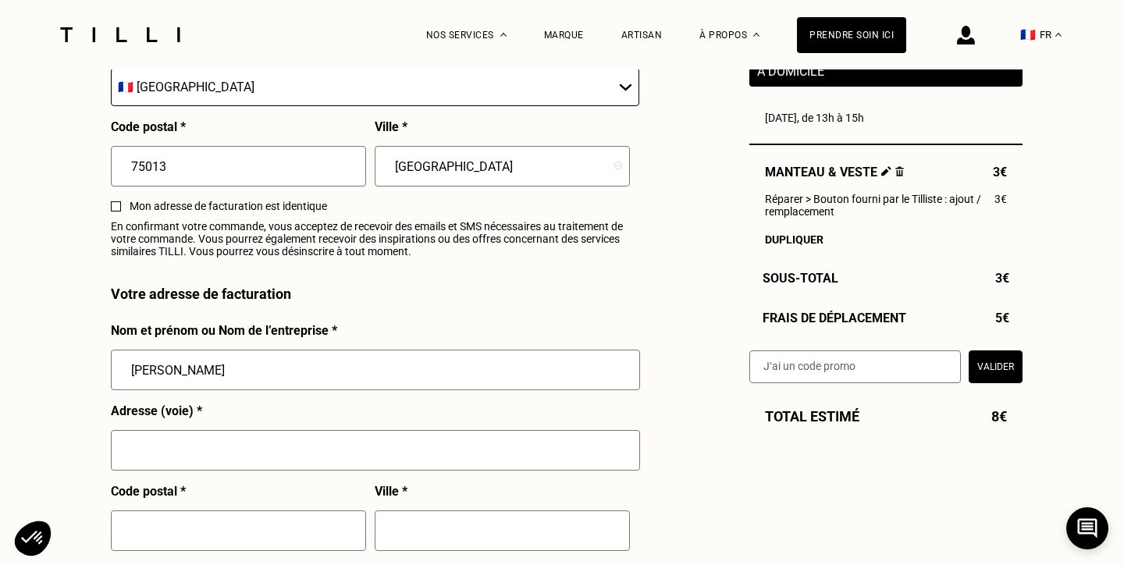
scroll to position [1957, 0]
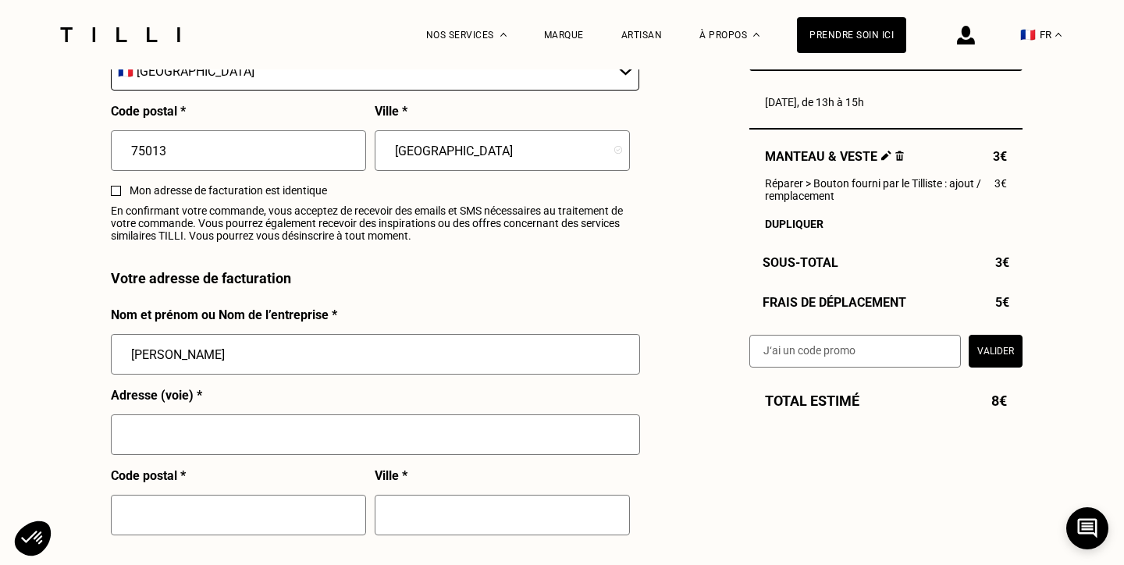
type input "[PERSON_NAME]"
type input "[STREET_ADDRESS]"
type input "75"
type input "[GEOGRAPHIC_DATA]"
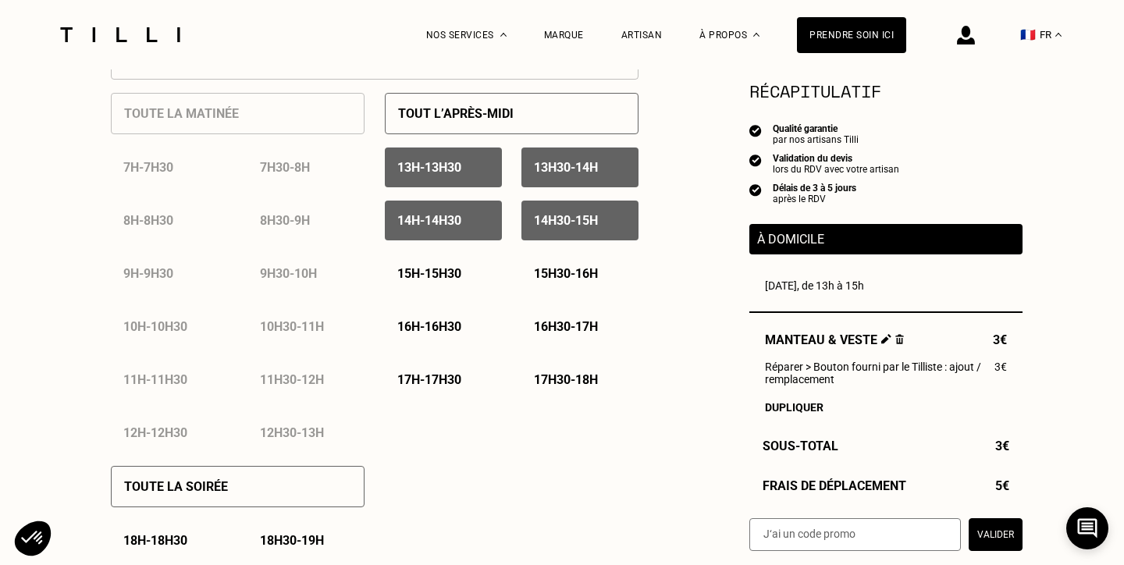
scroll to position [753, 0]
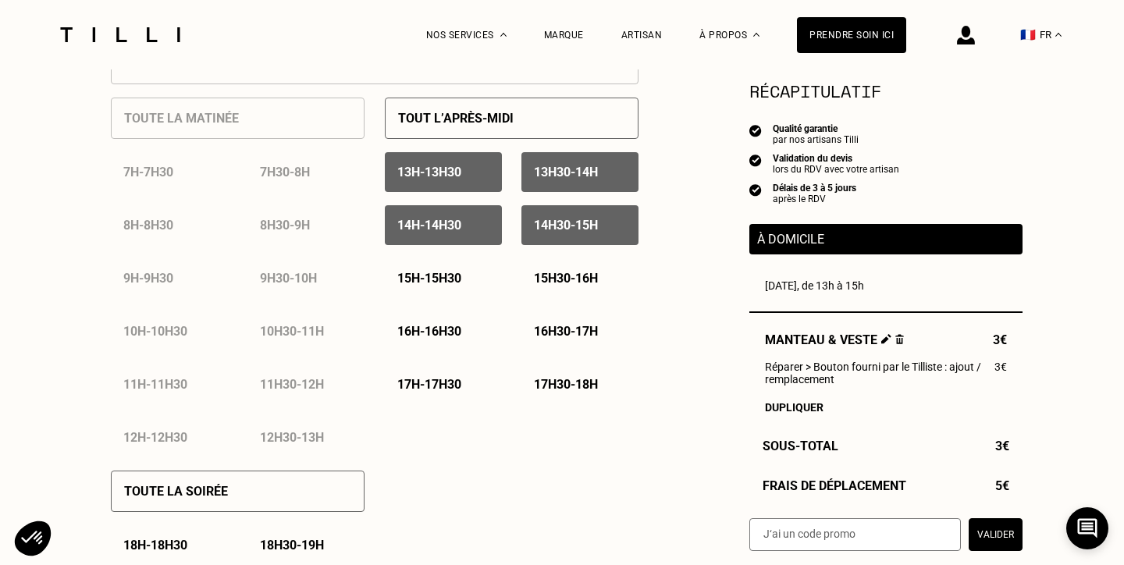
type input "75013"
click at [449, 333] on p "16h - 16h30" at bounding box center [429, 331] width 64 height 15
click at [540, 327] on p "16h30 - 17h" at bounding box center [566, 331] width 64 height 15
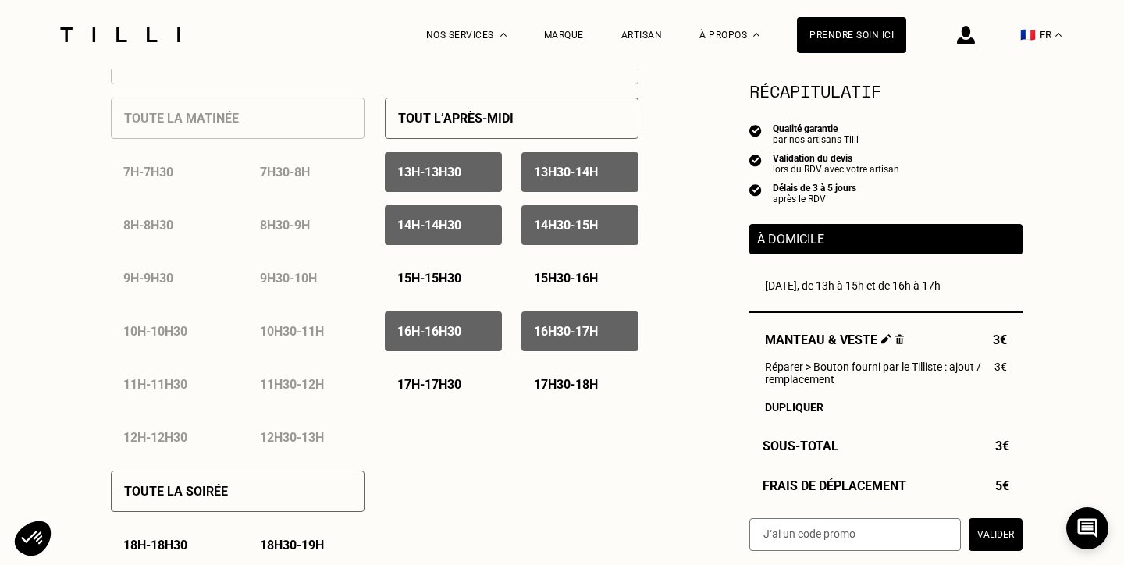
click at [458, 176] on p "13h - 13h30" at bounding box center [429, 172] width 64 height 15
click at [536, 172] on p "13h30 - 14h" at bounding box center [566, 172] width 64 height 15
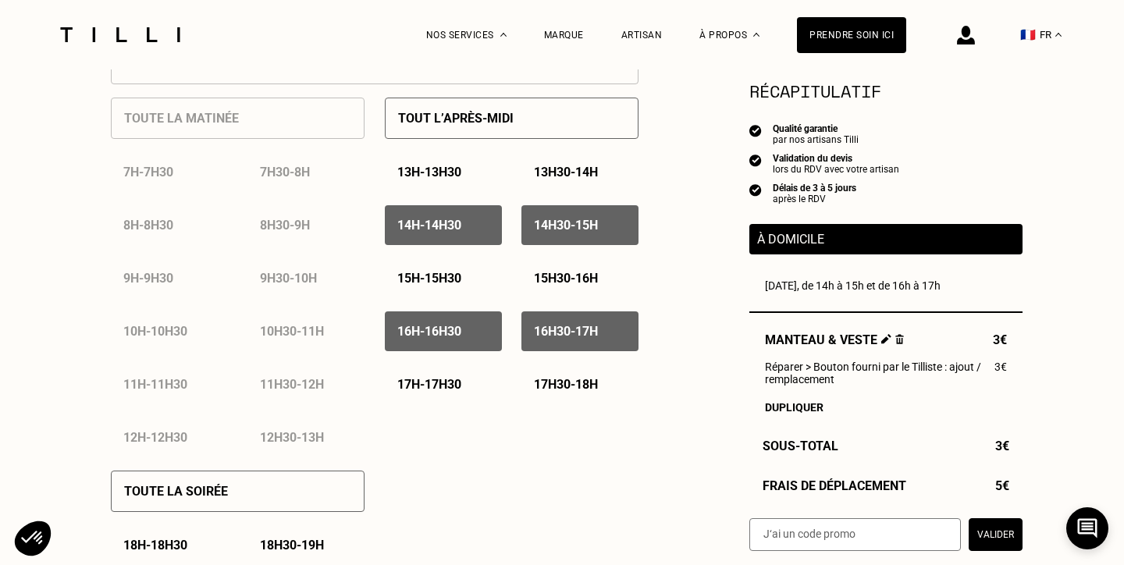
click at [542, 219] on p "14h30 - 15h" at bounding box center [566, 225] width 64 height 15
click at [475, 218] on div "14h - 14h30" at bounding box center [443, 225] width 117 height 40
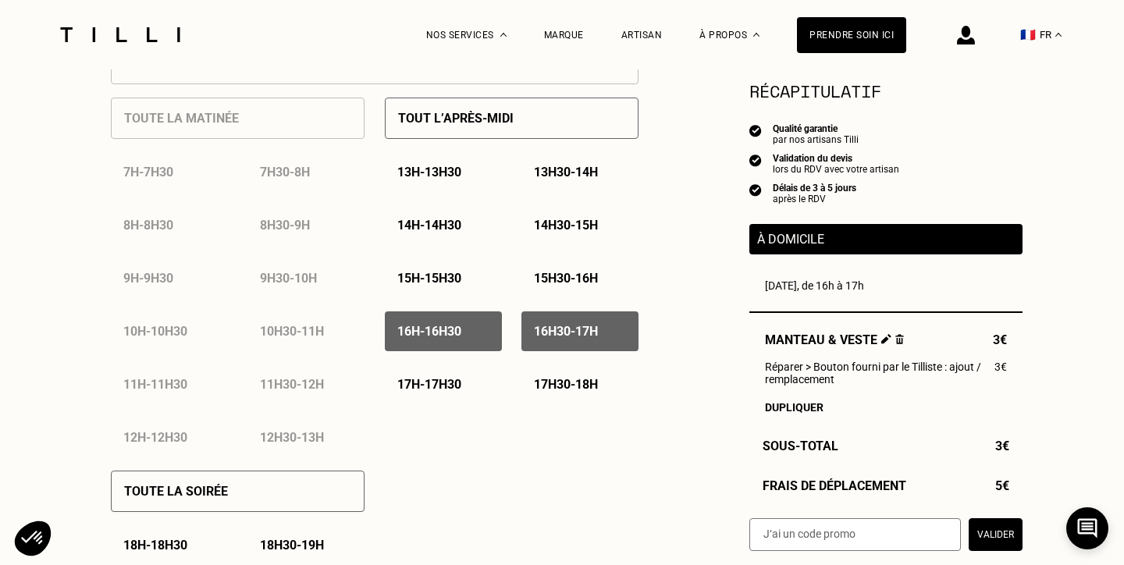
click at [462, 382] on p "17h - 17h30" at bounding box center [429, 384] width 64 height 15
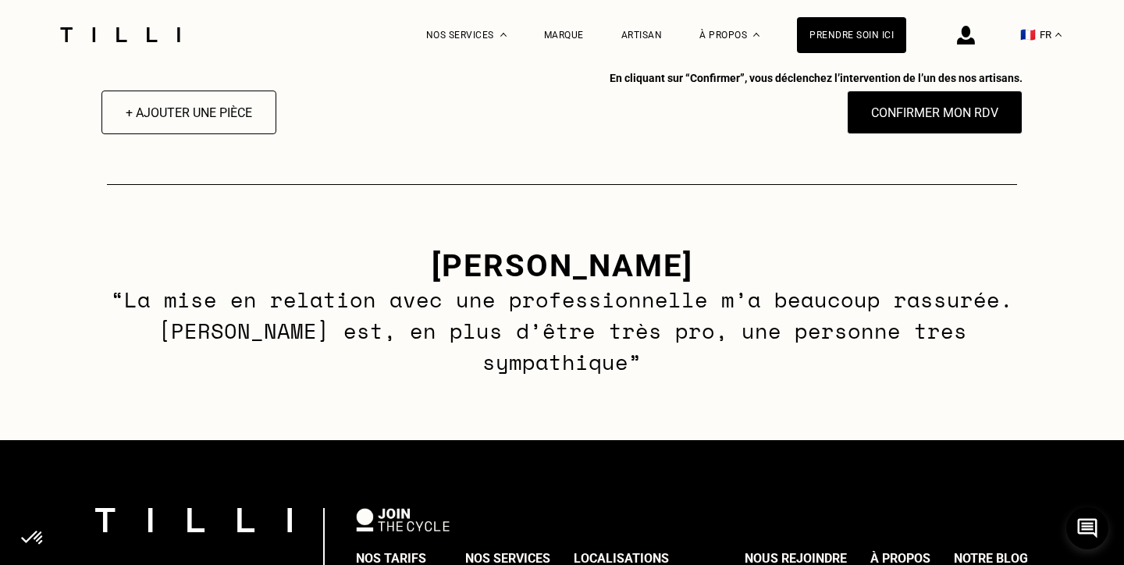
scroll to position [2514, 0]
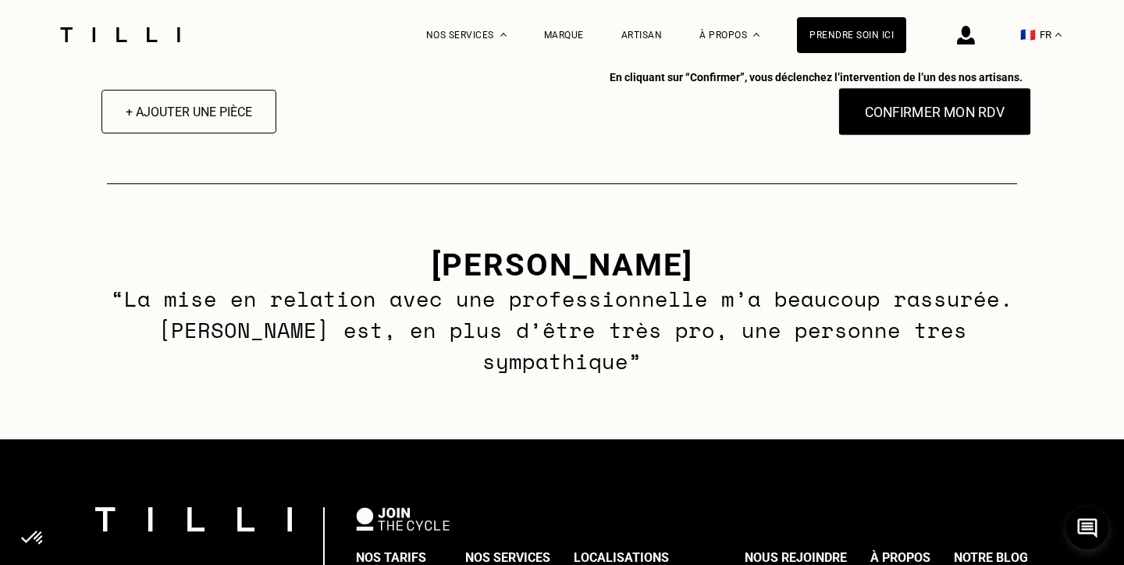
click at [896, 112] on button "Confirmer mon RDV" at bounding box center [936, 111] width 194 height 48
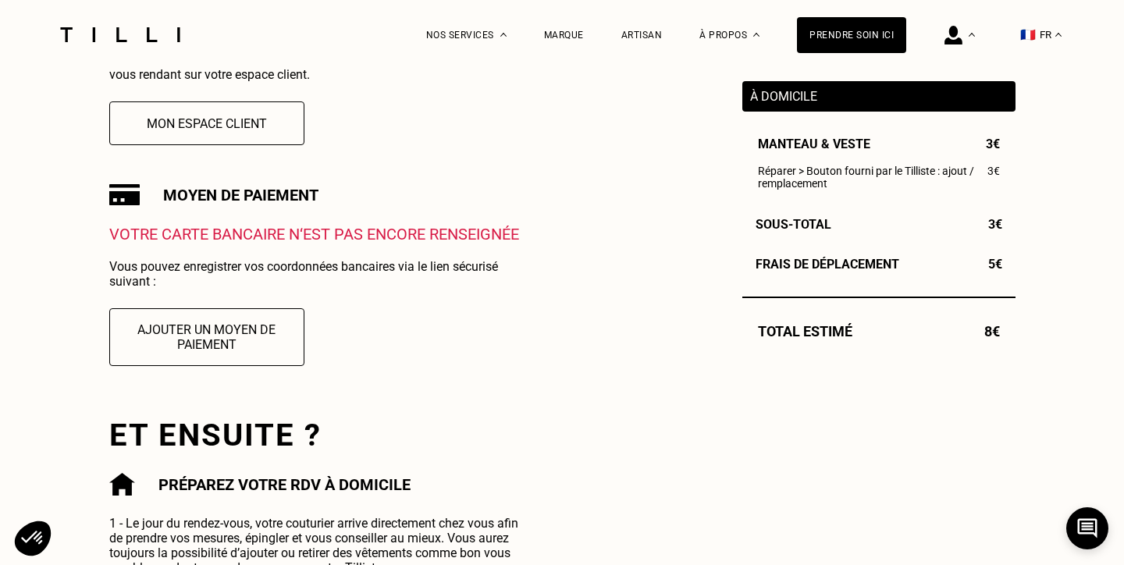
scroll to position [442, 0]
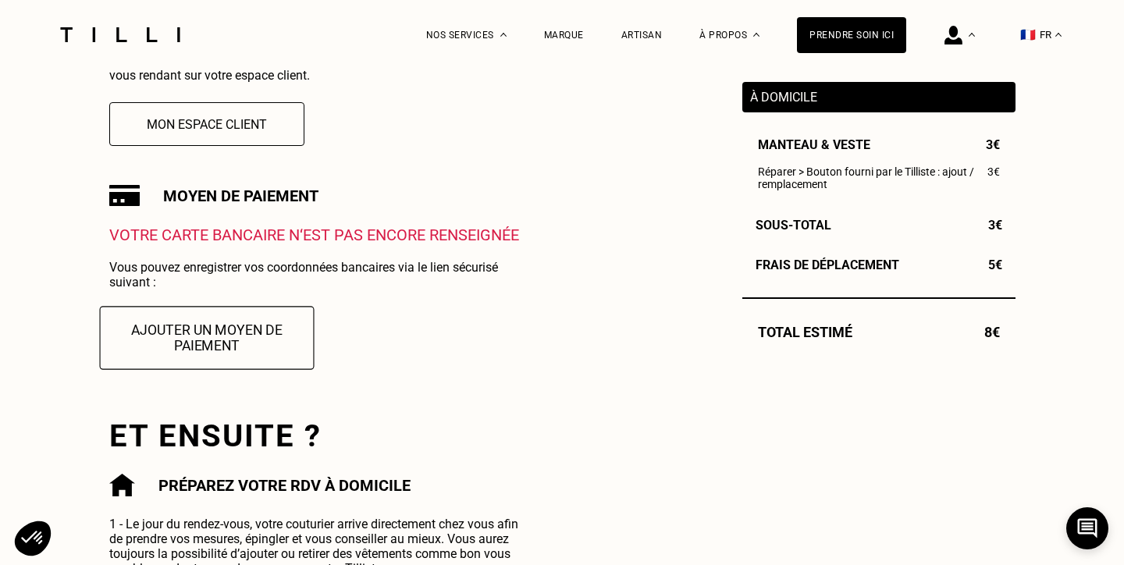
click at [248, 336] on button "Ajouter un moyen de paiement" at bounding box center [206, 337] width 215 height 63
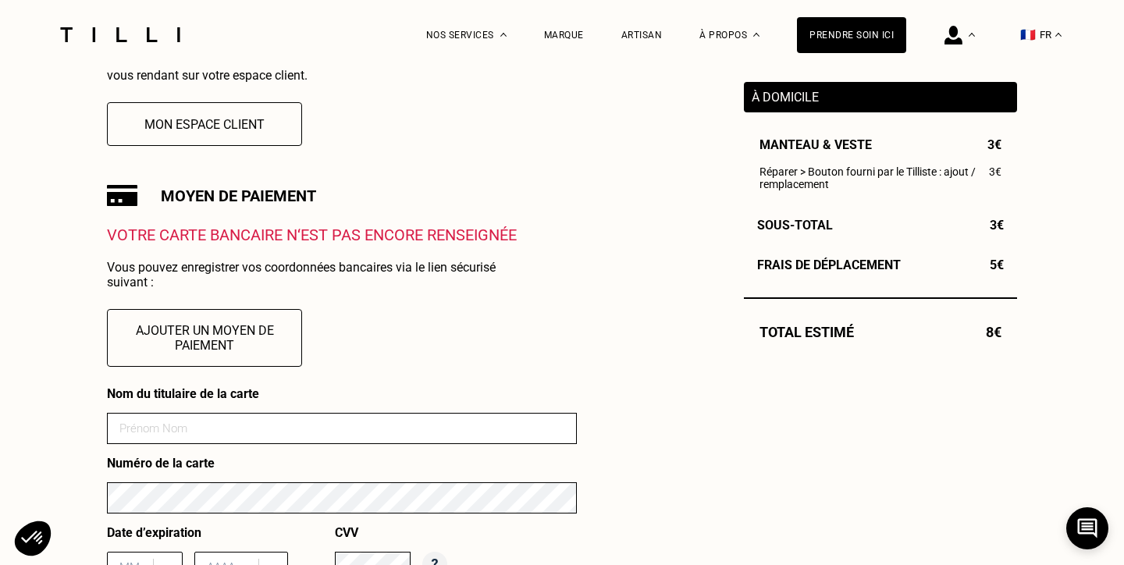
click at [220, 431] on input at bounding box center [342, 428] width 470 height 31
type input "Bonnet"
type input "03/29"
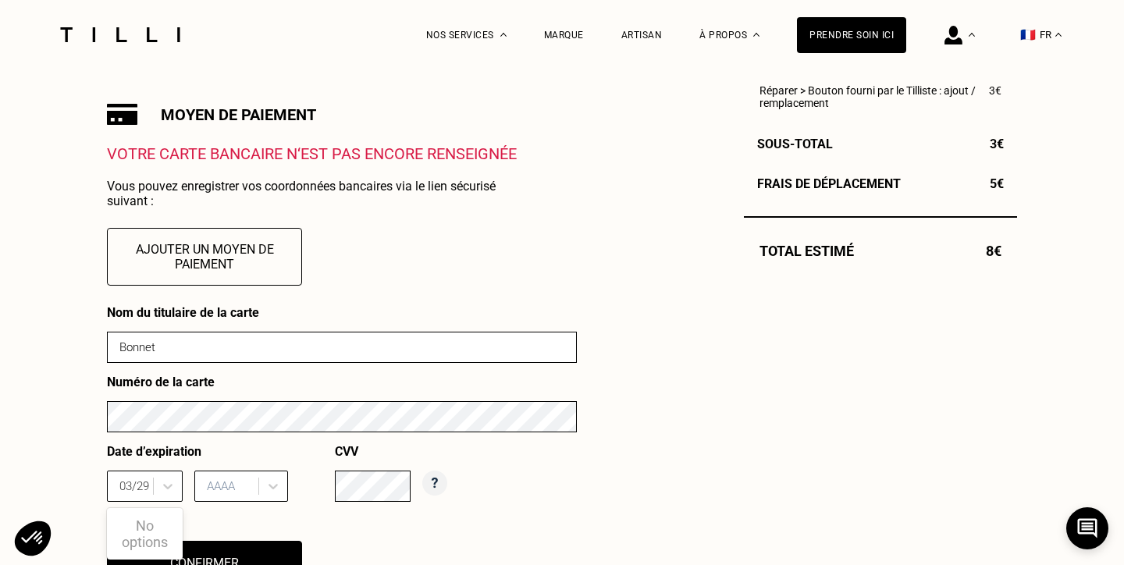
scroll to position [524, 0]
click at [235, 488] on div "AAAA" at bounding box center [241, 485] width 94 height 31
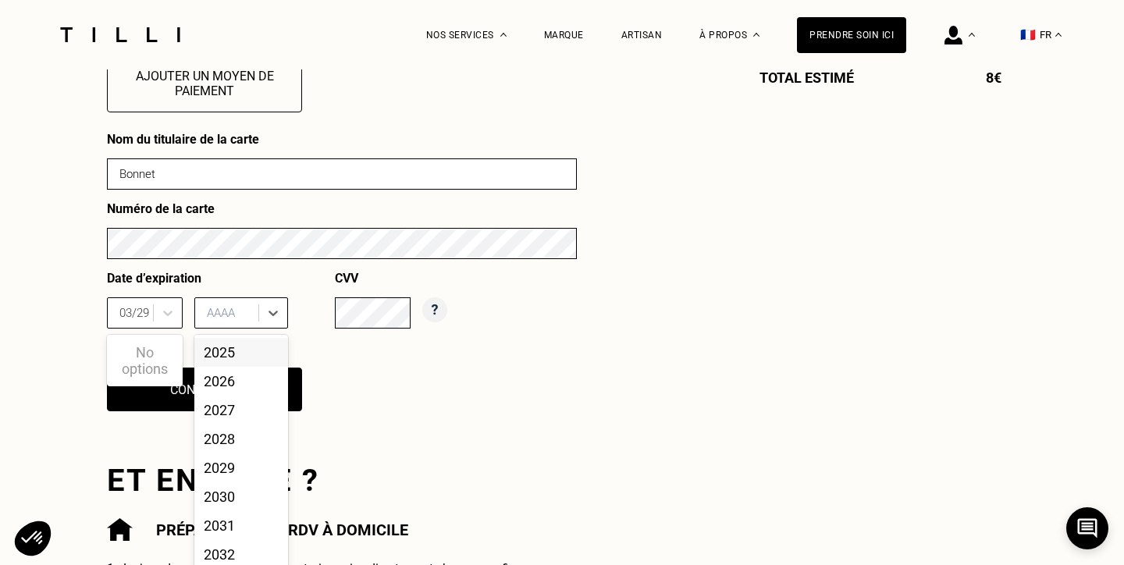
scroll to position [707, 0]
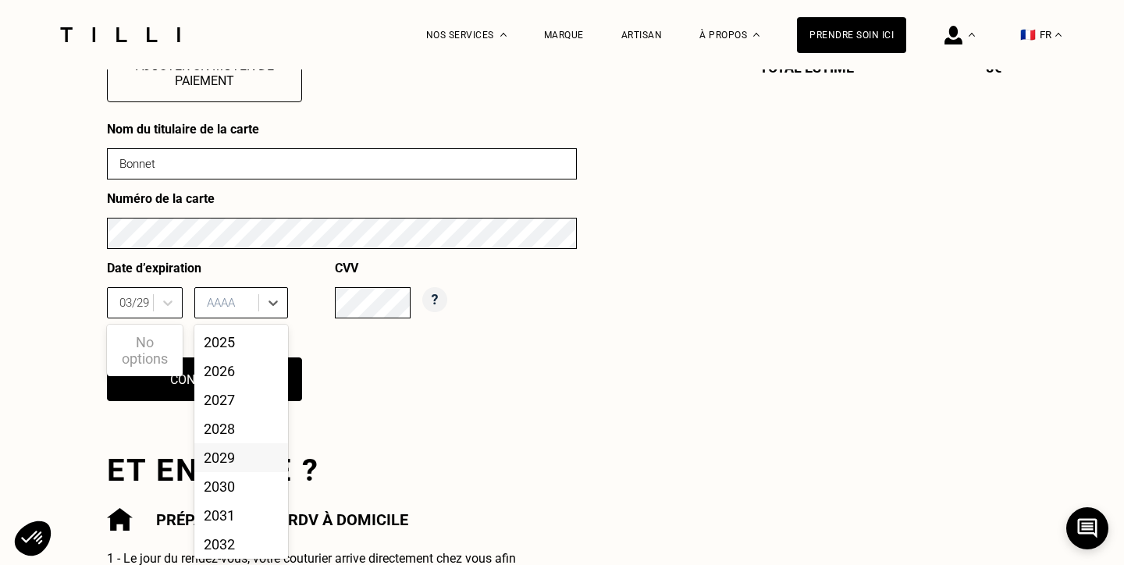
click at [221, 457] on div "2029" at bounding box center [241, 458] width 94 height 29
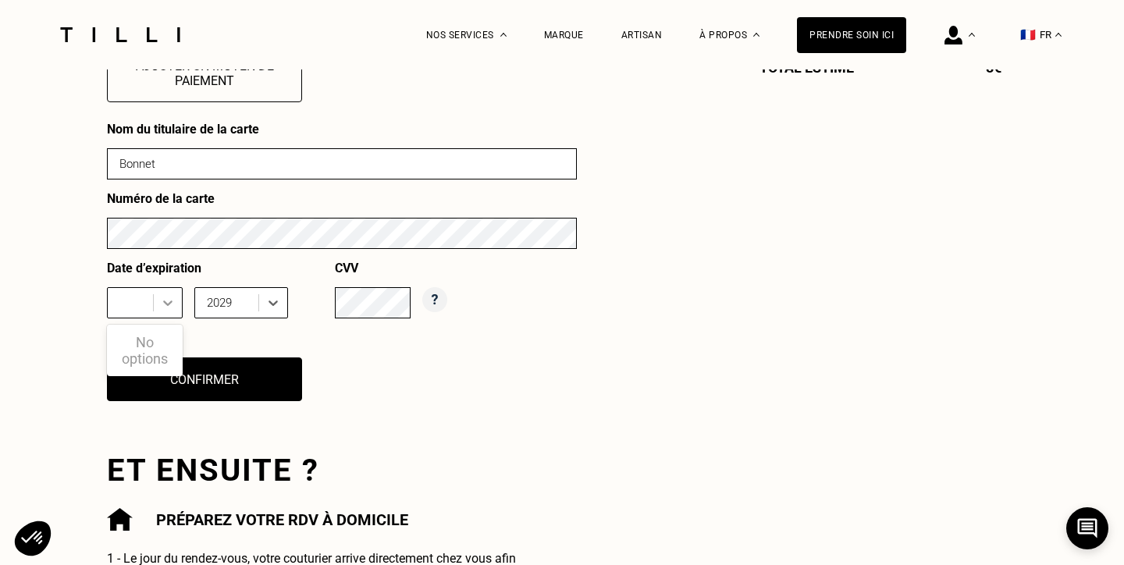
click at [164, 301] on icon at bounding box center [167, 303] width 9 height 5
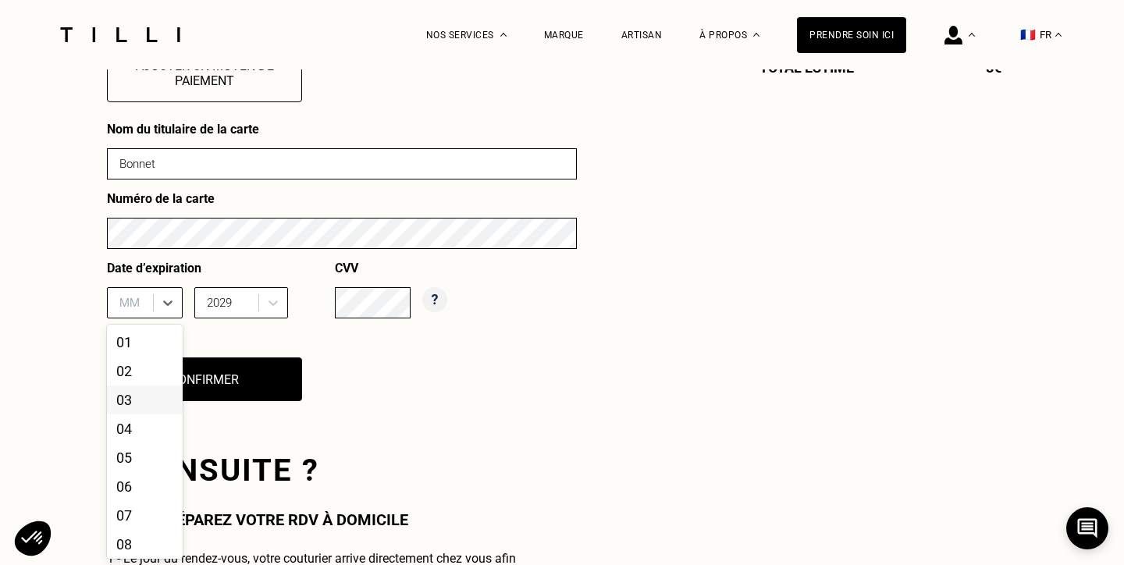
click at [145, 408] on div "03" at bounding box center [145, 400] width 76 height 29
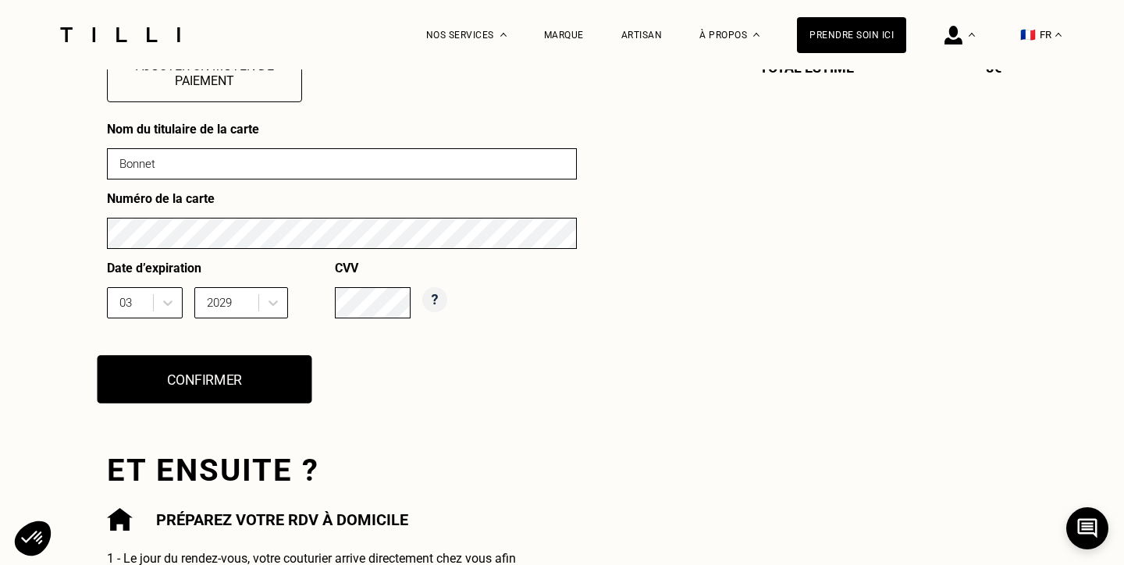
click at [277, 380] on button "Confirmer" at bounding box center [205, 379] width 215 height 48
